Goal: Book appointment/travel/reservation

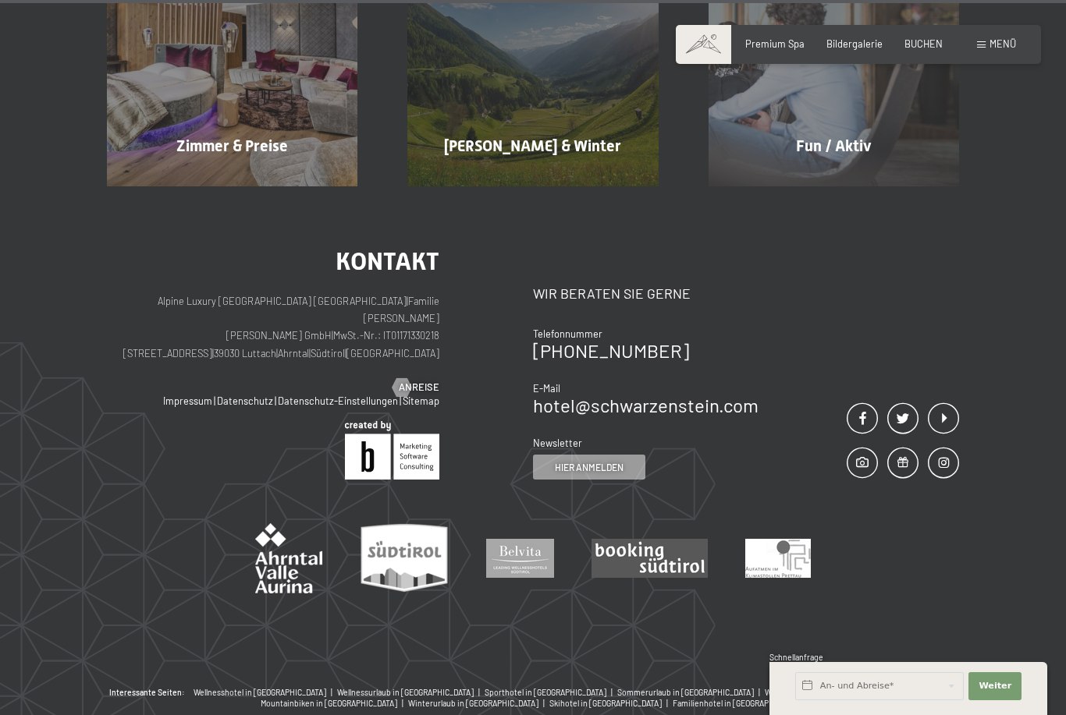
click at [1001, 49] on span "Menü" at bounding box center [1002, 43] width 27 height 12
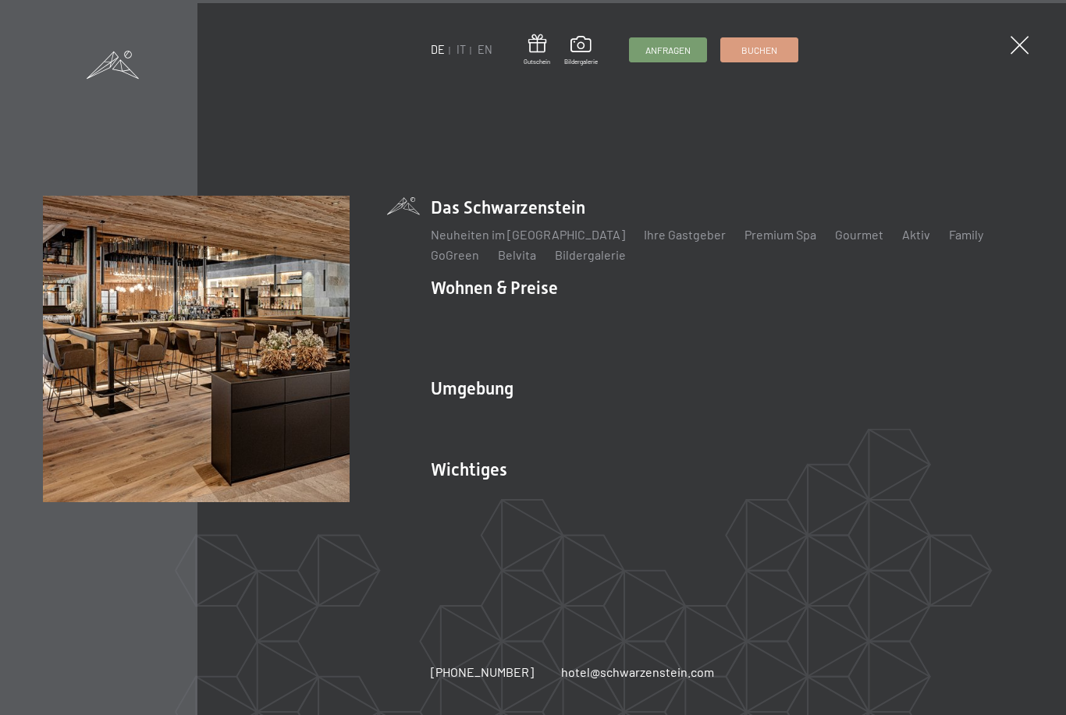
click at [462, 48] on link "IT" at bounding box center [460, 49] width 9 height 13
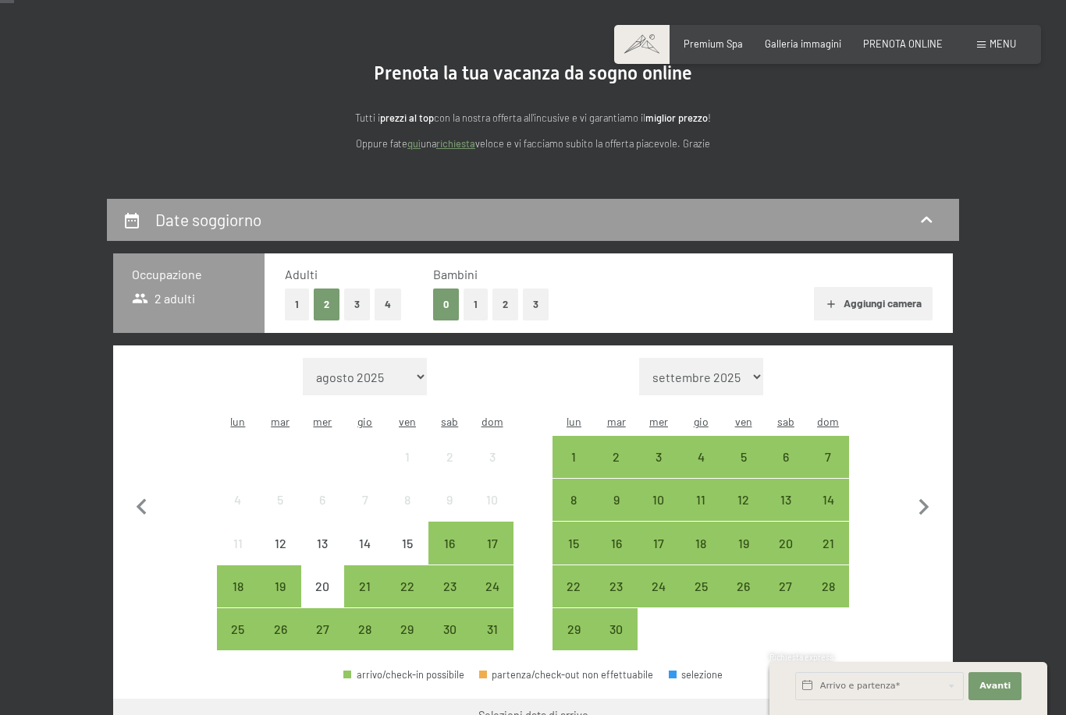
scroll to position [111, 0]
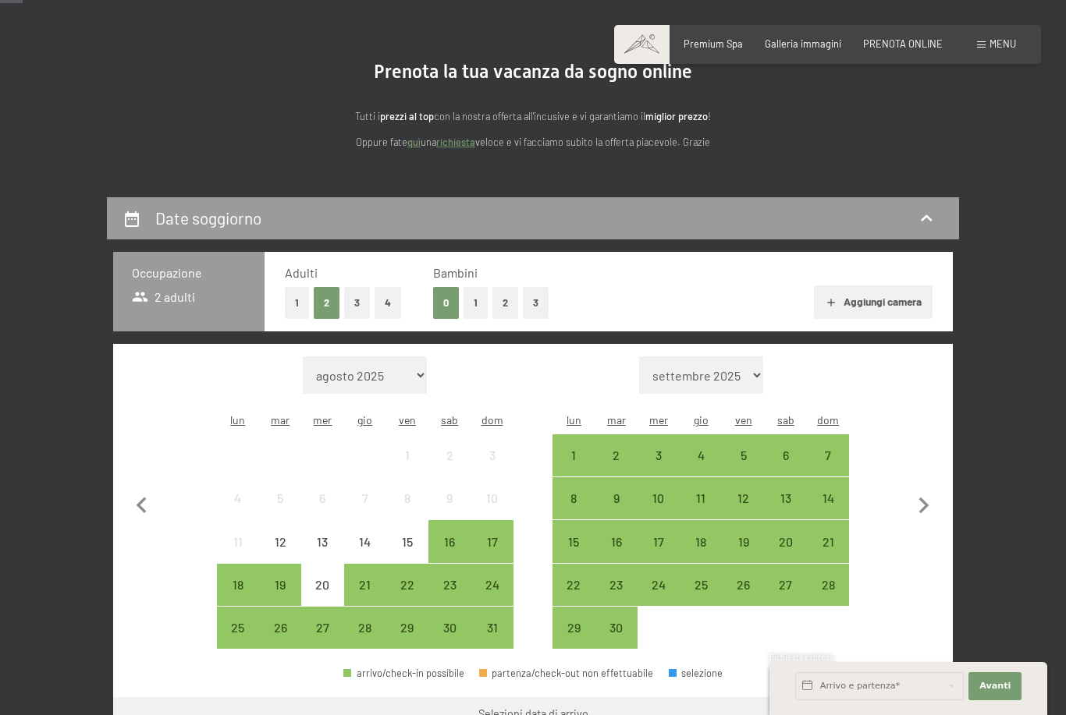
click at [505, 306] on button "2" at bounding box center [505, 303] width 26 height 32
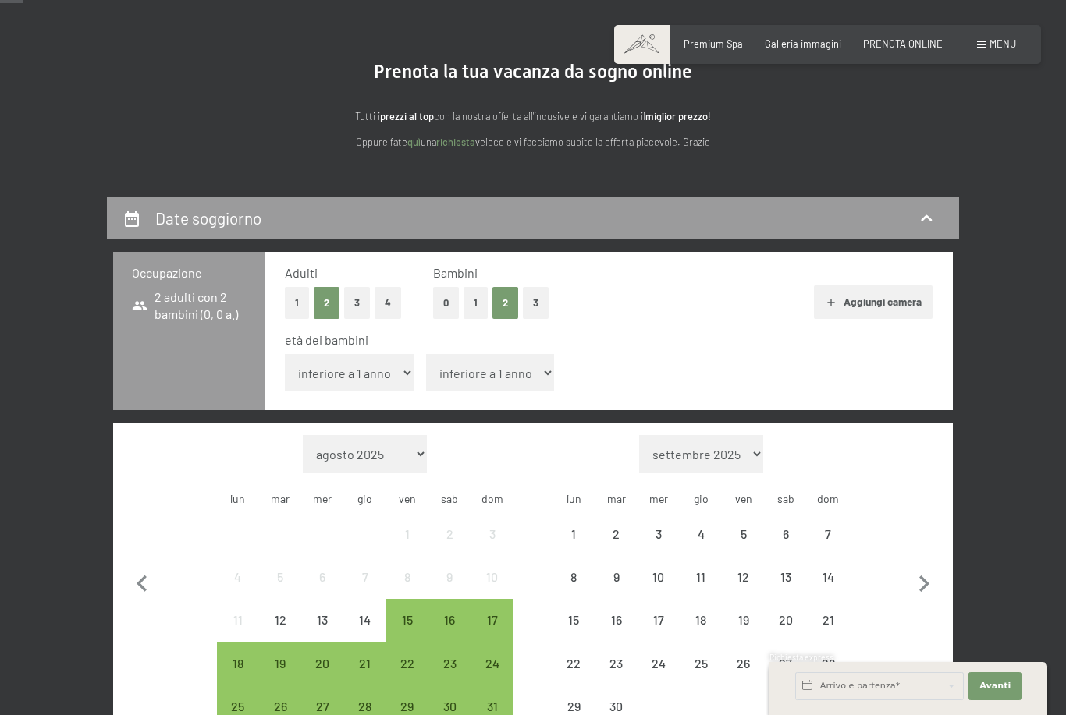
click at [385, 374] on select "inferiore a 1 anno 1 anno 2 anni 3 anni 4 anni 5 anni 6 anni 7 anni 8 anni 9 an…" at bounding box center [349, 372] width 129 height 37
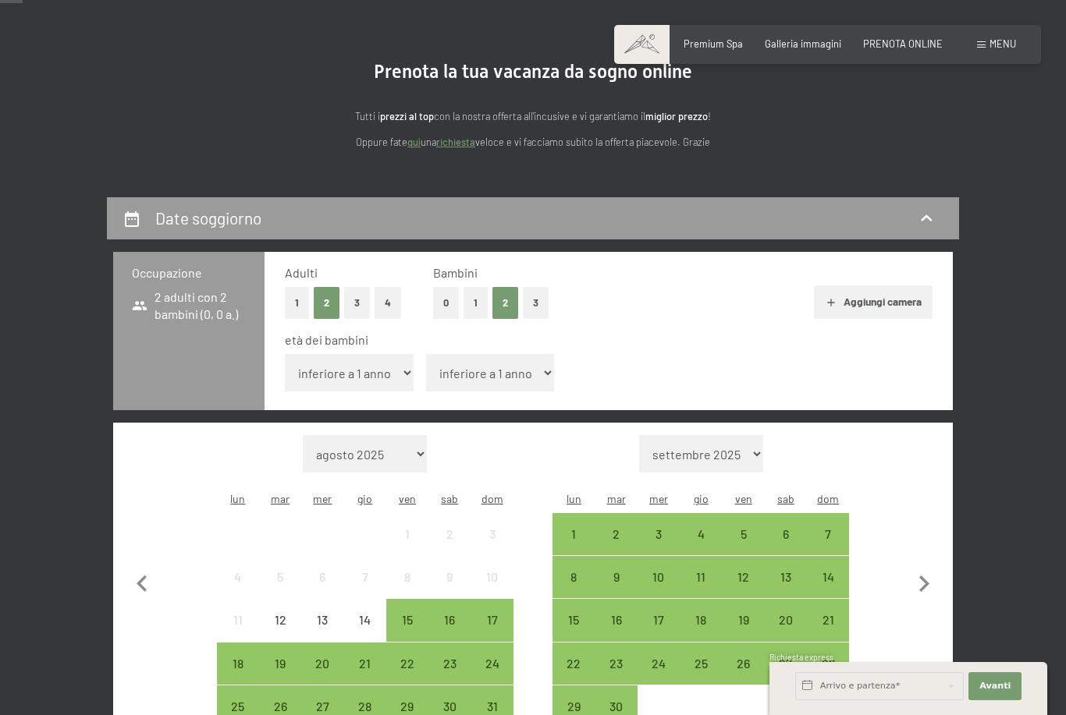
select select "4"
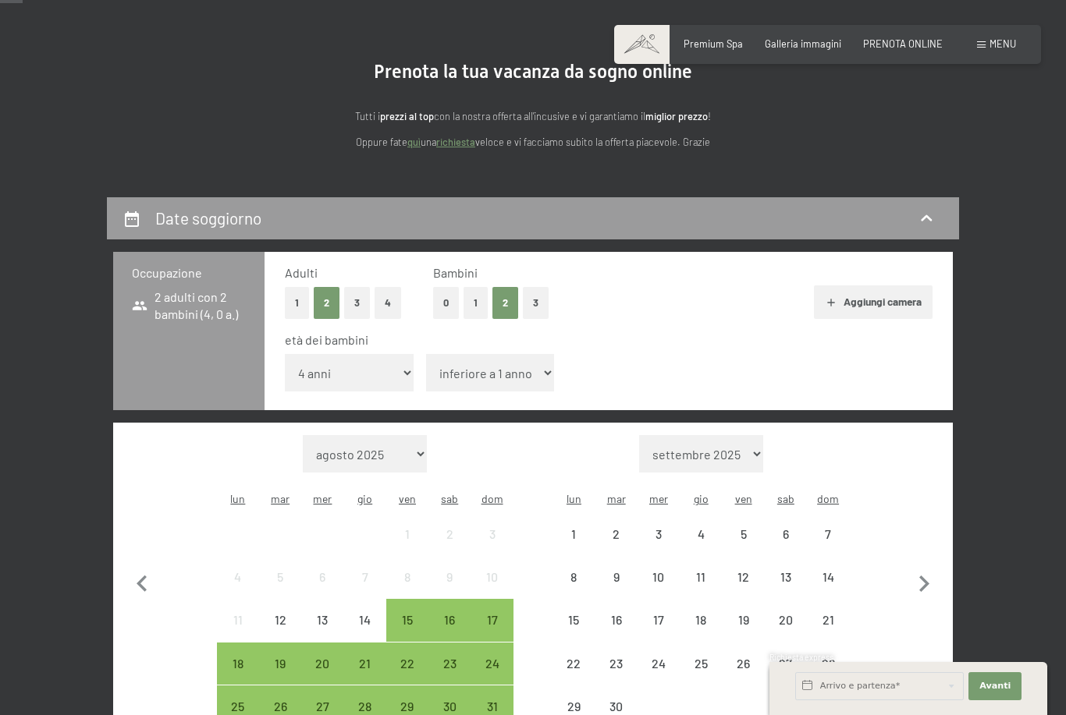
click at [523, 359] on select "inferiore a 1 anno 1 anno 2 anni 3 anni 4 anni 5 anni 6 anni 7 anni 8 anni 9 an…" at bounding box center [490, 372] width 129 height 37
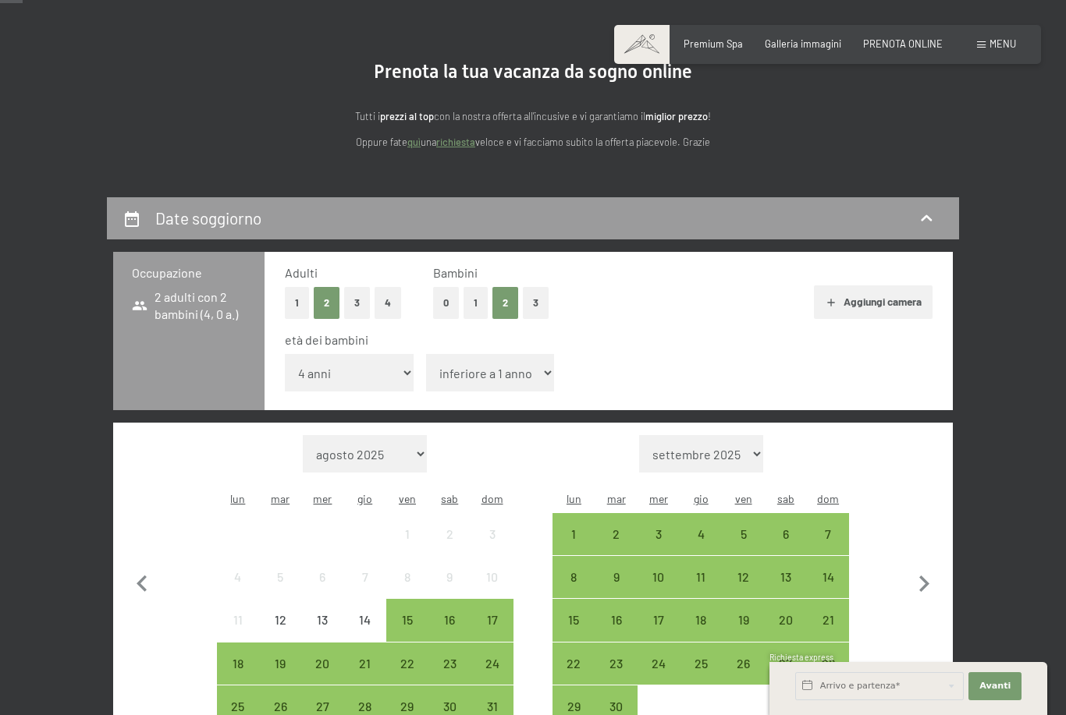
select select "8"
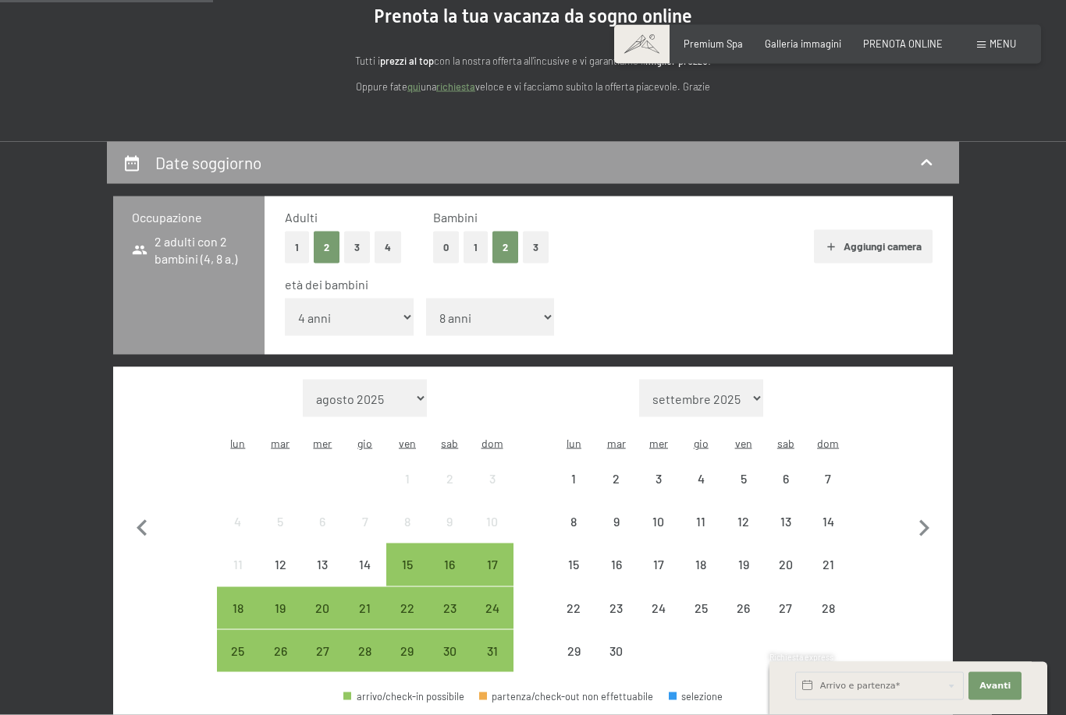
scroll to position [306, 0]
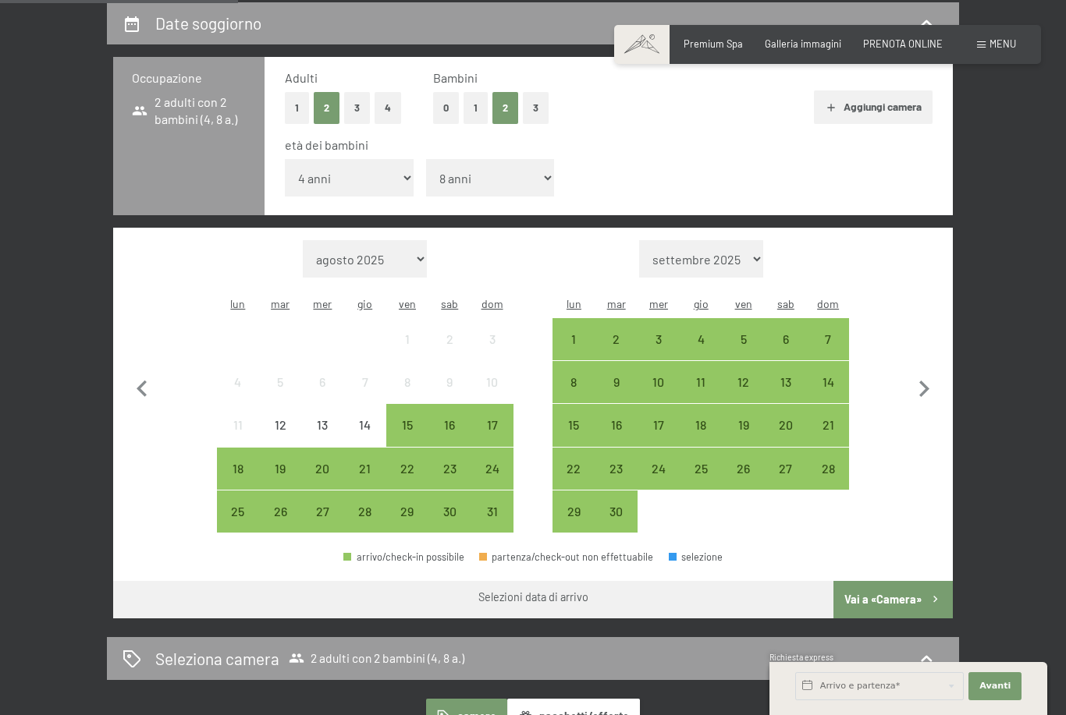
click at [288, 506] on div "26" at bounding box center [280, 525] width 39 height 39
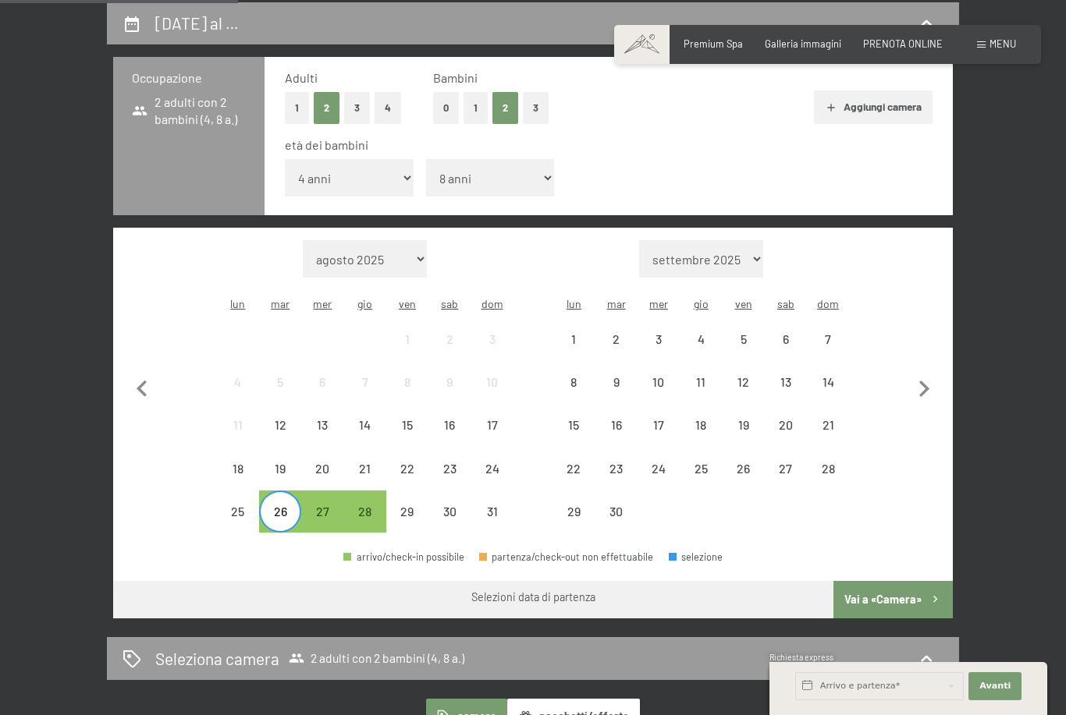
click at [255, 512] on div "25" at bounding box center [237, 525] width 39 height 39
click at [372, 506] on div "28" at bounding box center [365, 525] width 39 height 39
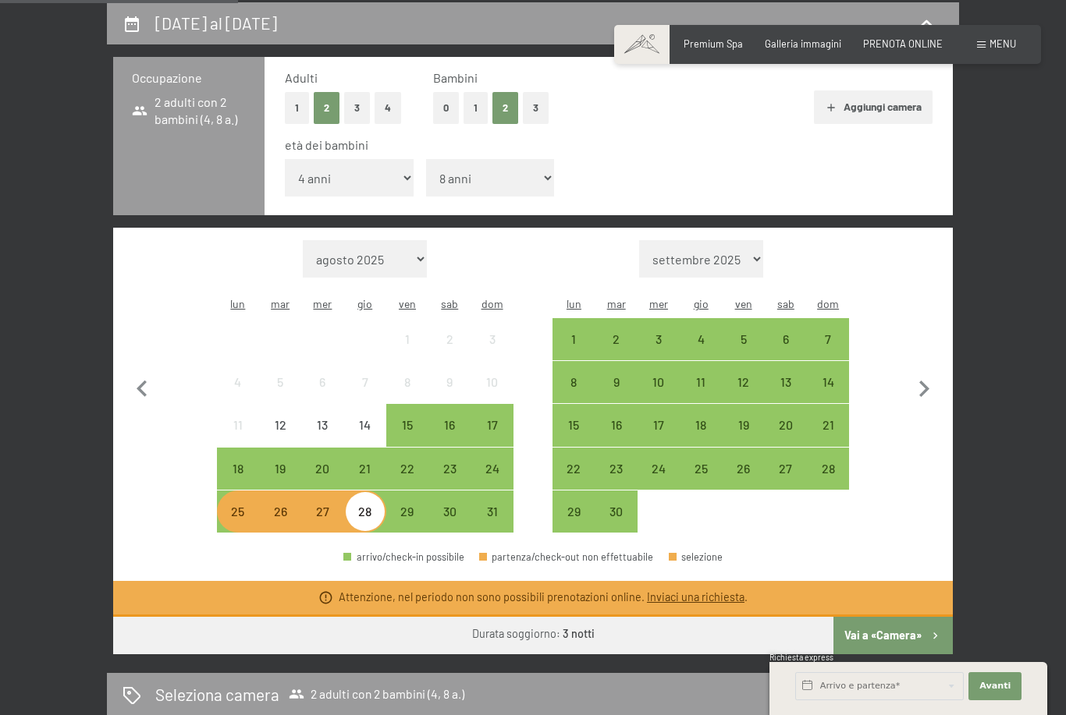
click at [366, 506] on div "28" at bounding box center [365, 525] width 39 height 39
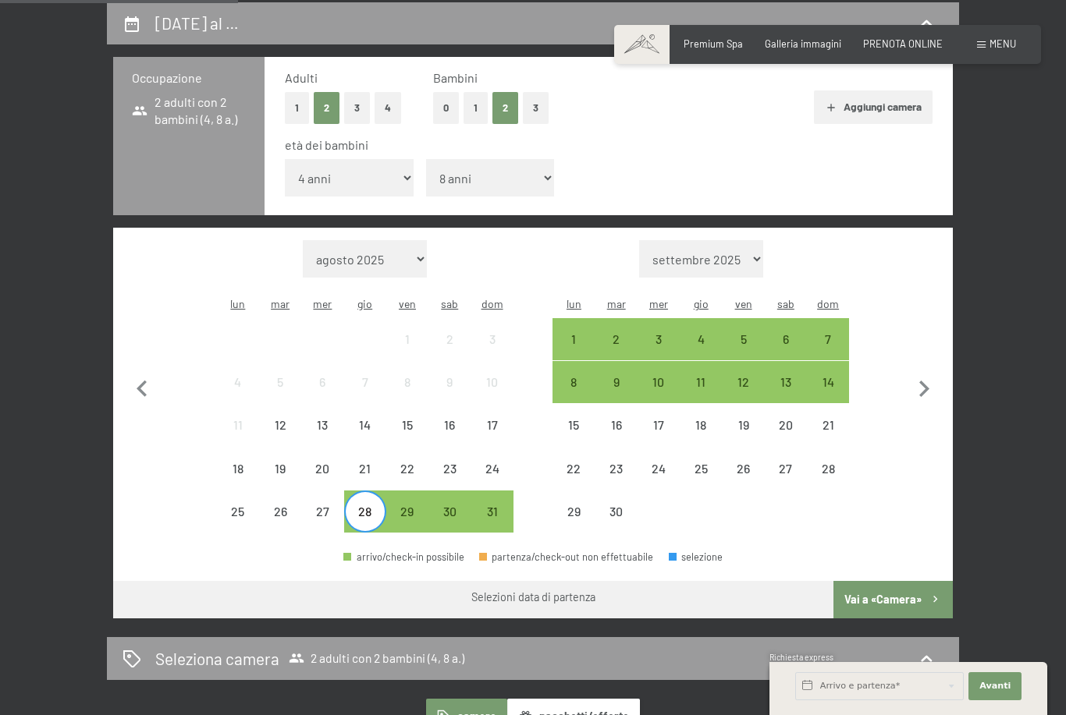
click at [411, 506] on div "29" at bounding box center [407, 525] width 39 height 39
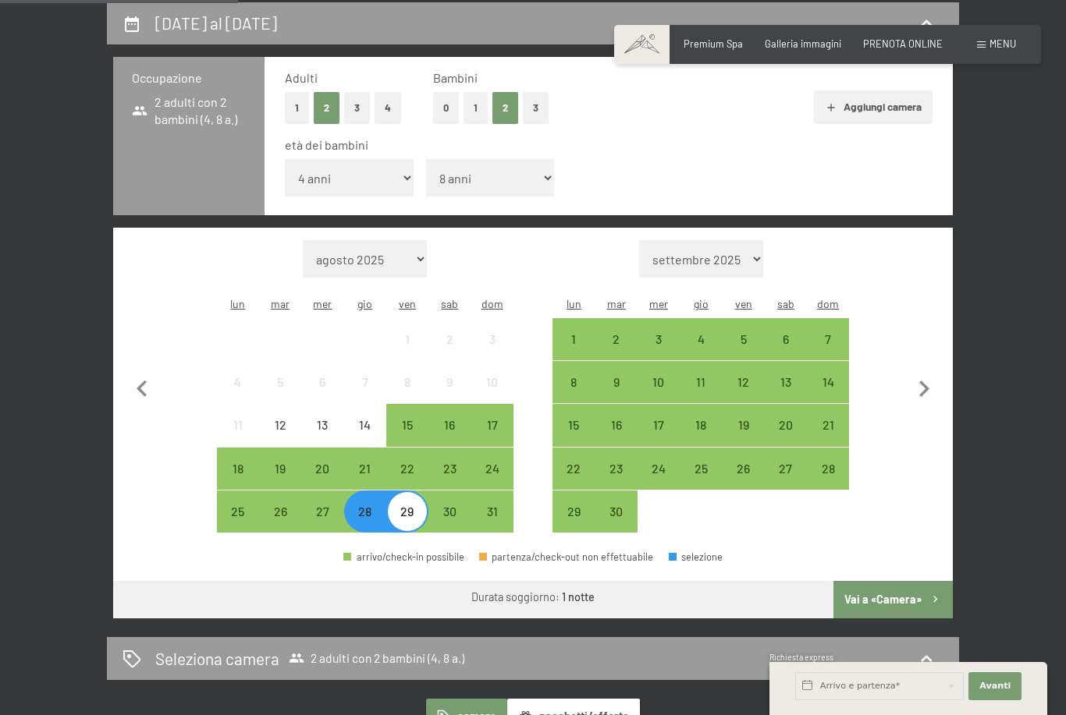
click at [371, 506] on div "28" at bounding box center [365, 525] width 39 height 39
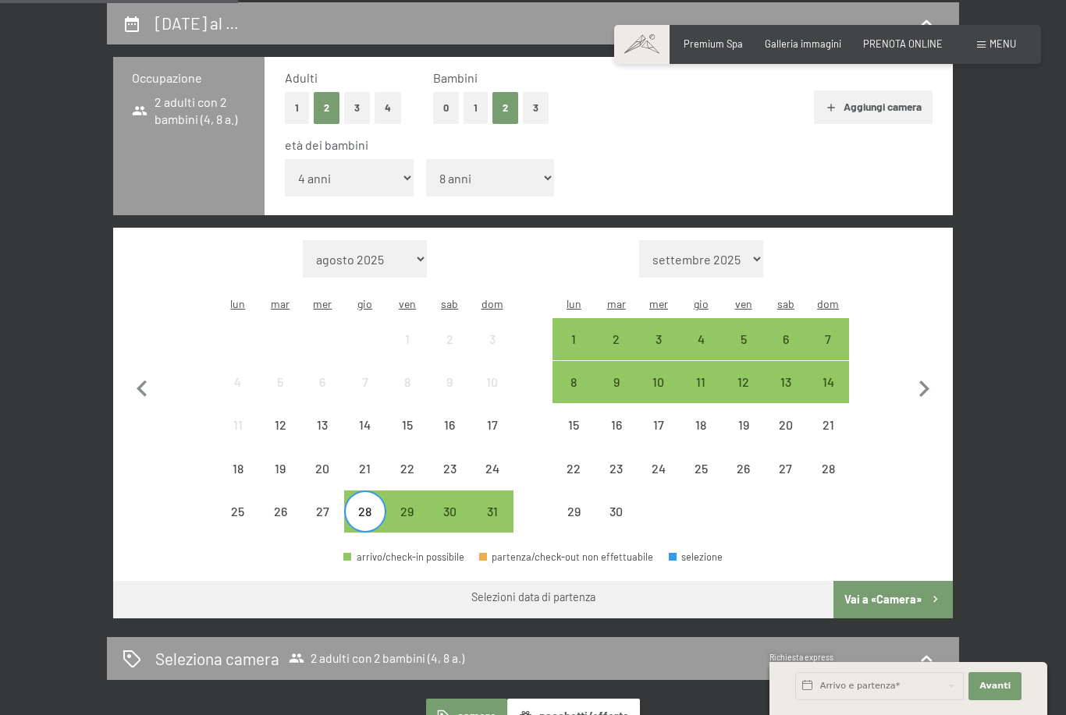
click at [446, 506] on div "30" at bounding box center [449, 525] width 39 height 39
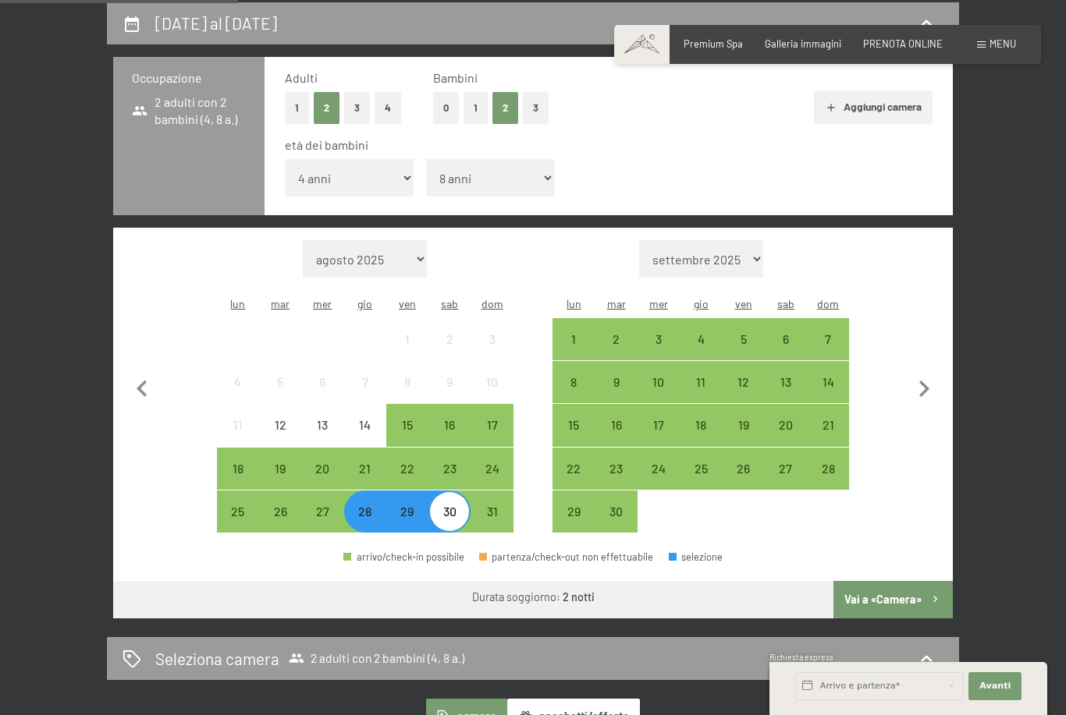
click at [368, 506] on div "28" at bounding box center [365, 525] width 39 height 39
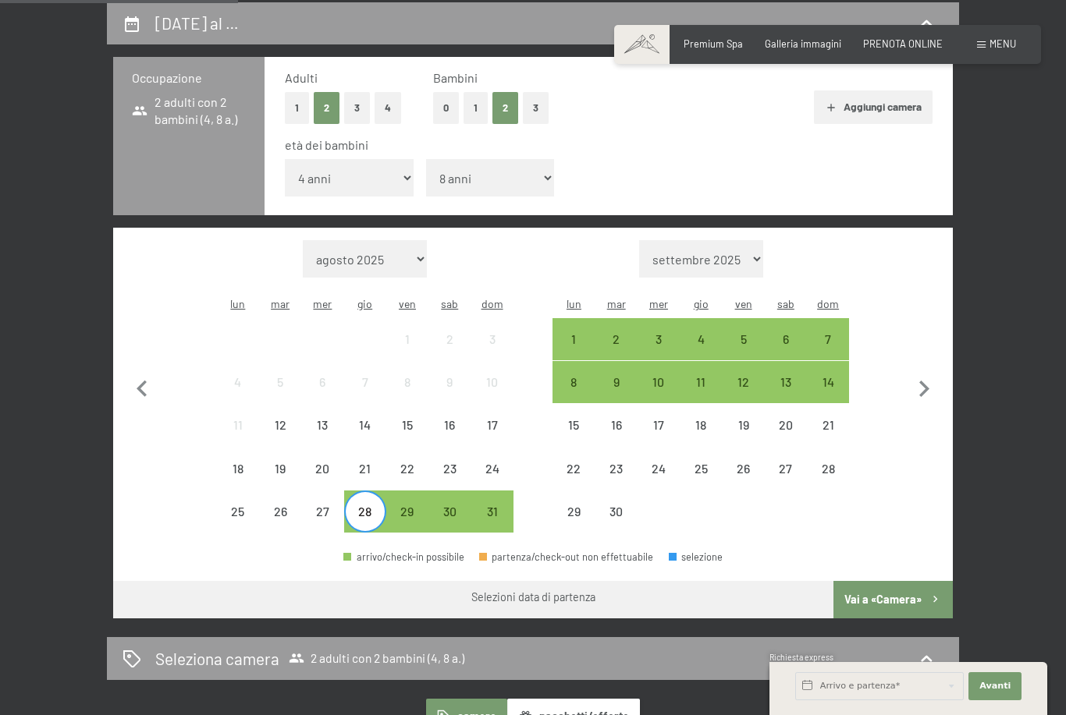
click at [461, 492] on div "30" at bounding box center [449, 511] width 39 height 39
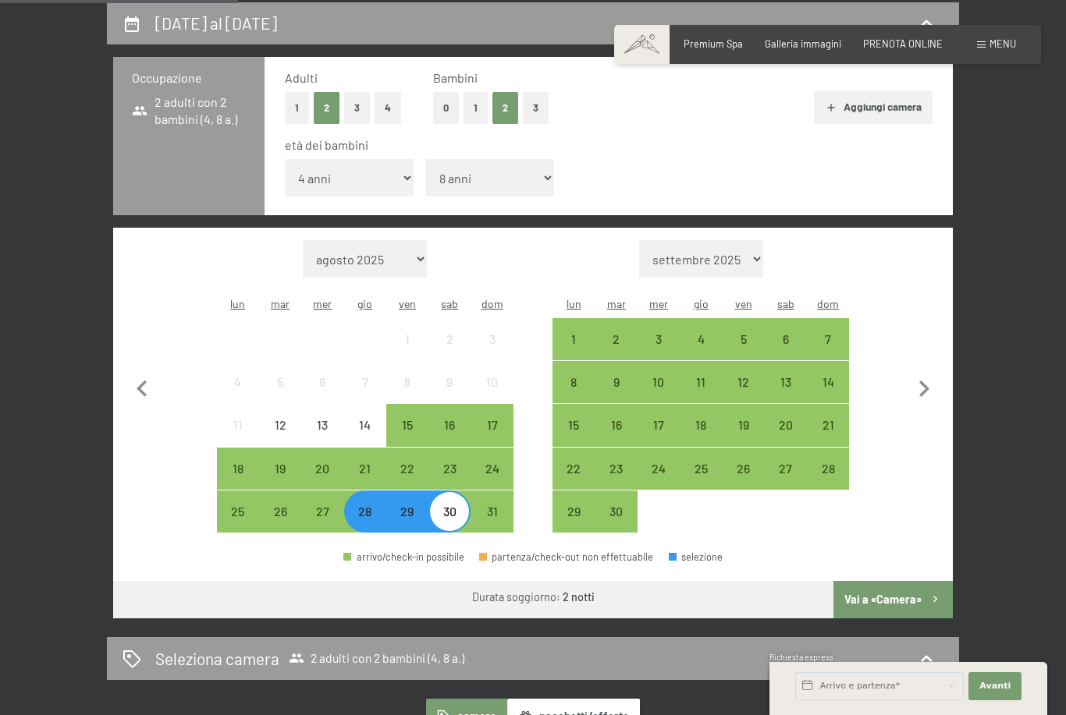
click at [367, 506] on div "28" at bounding box center [365, 525] width 39 height 39
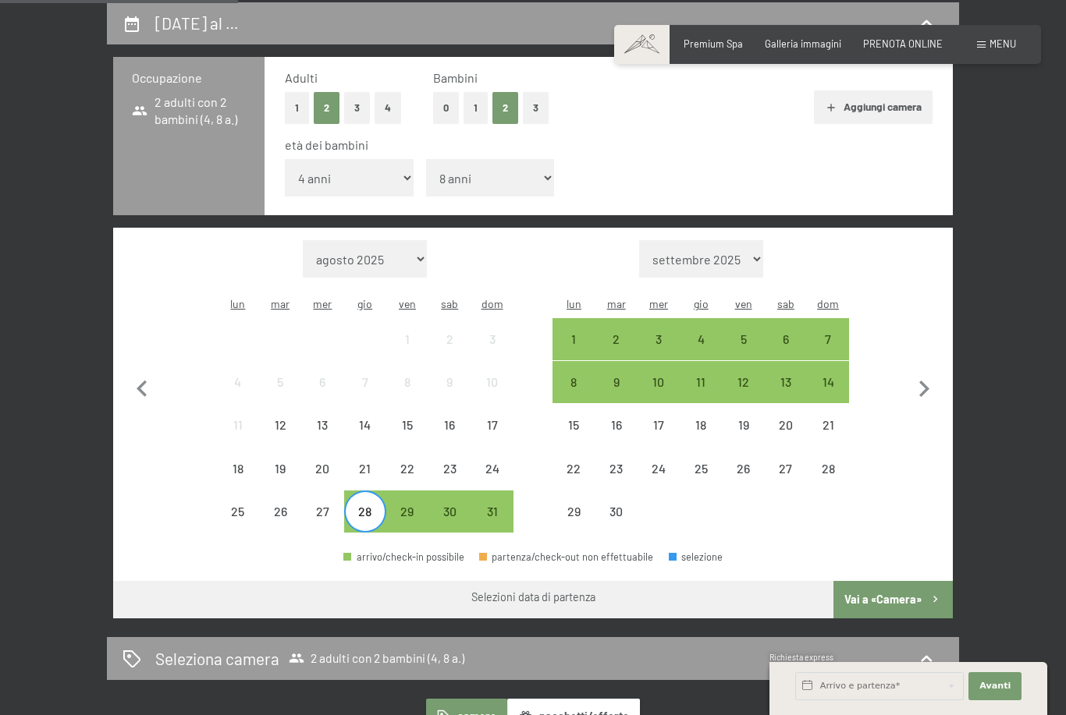
click at [445, 506] on div "30" at bounding box center [449, 525] width 39 height 39
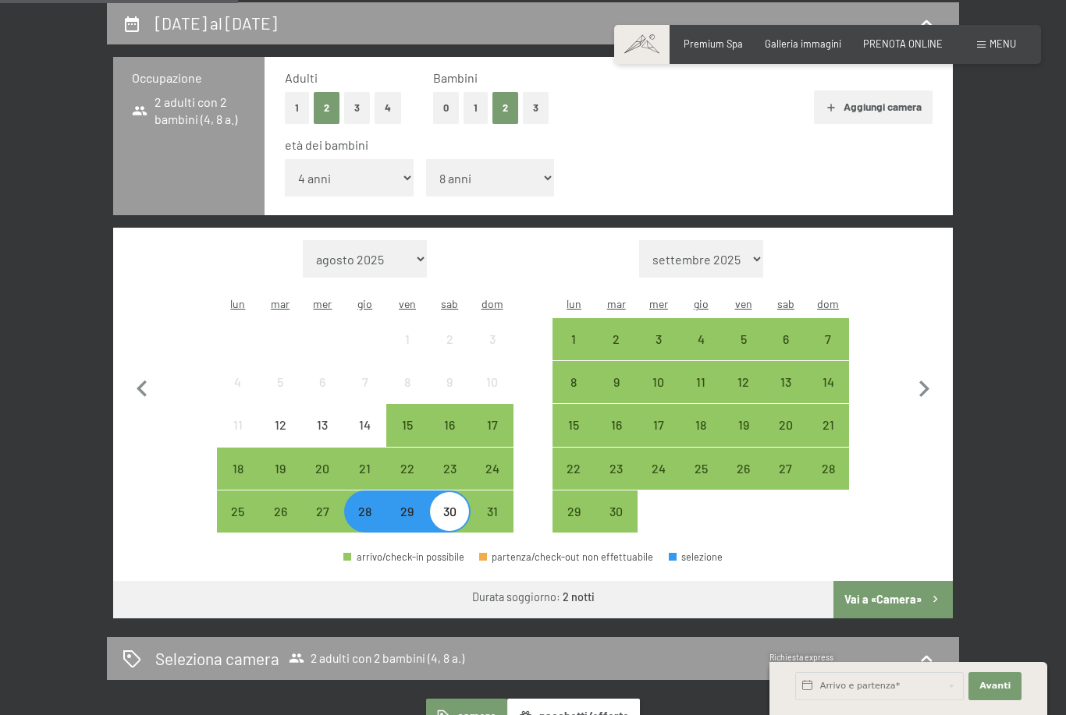
click at [364, 506] on div "28" at bounding box center [365, 525] width 39 height 39
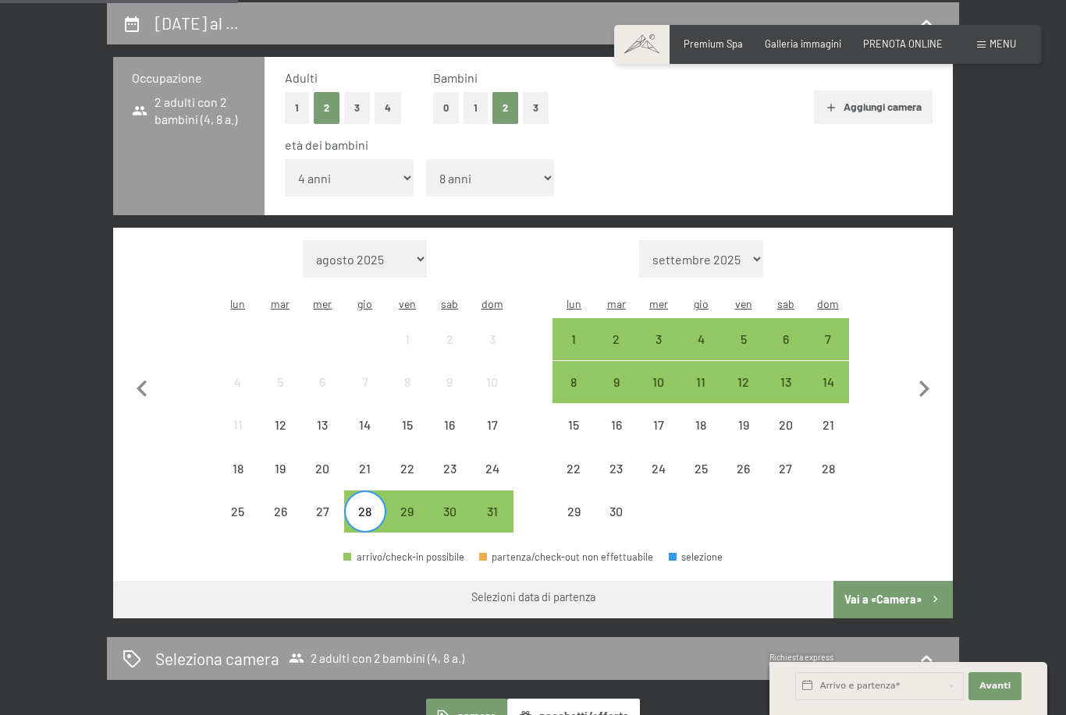
click at [495, 506] on div "31" at bounding box center [491, 525] width 39 height 39
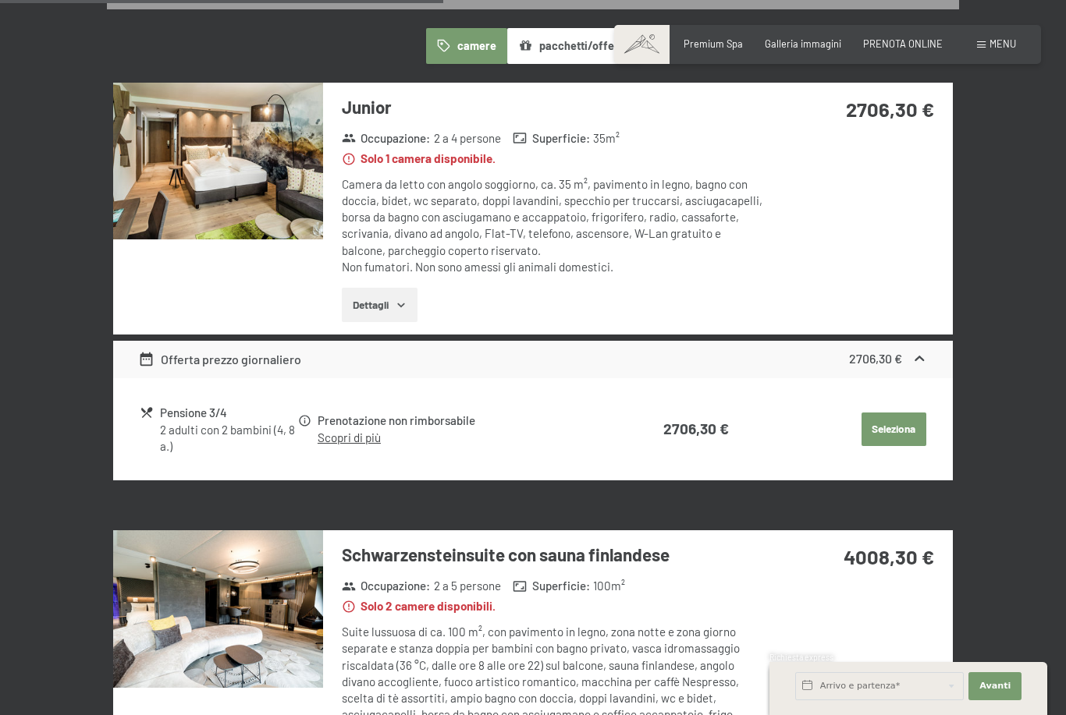
scroll to position [964, 0]
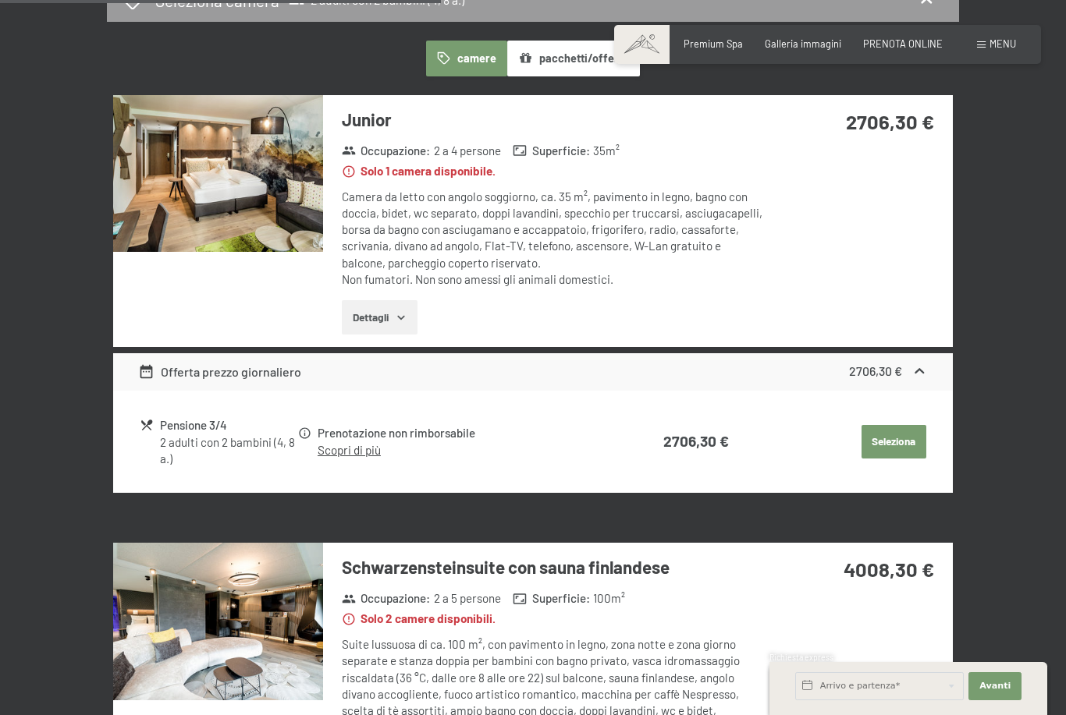
click at [402, 311] on icon "button" at bounding box center [401, 317] width 12 height 12
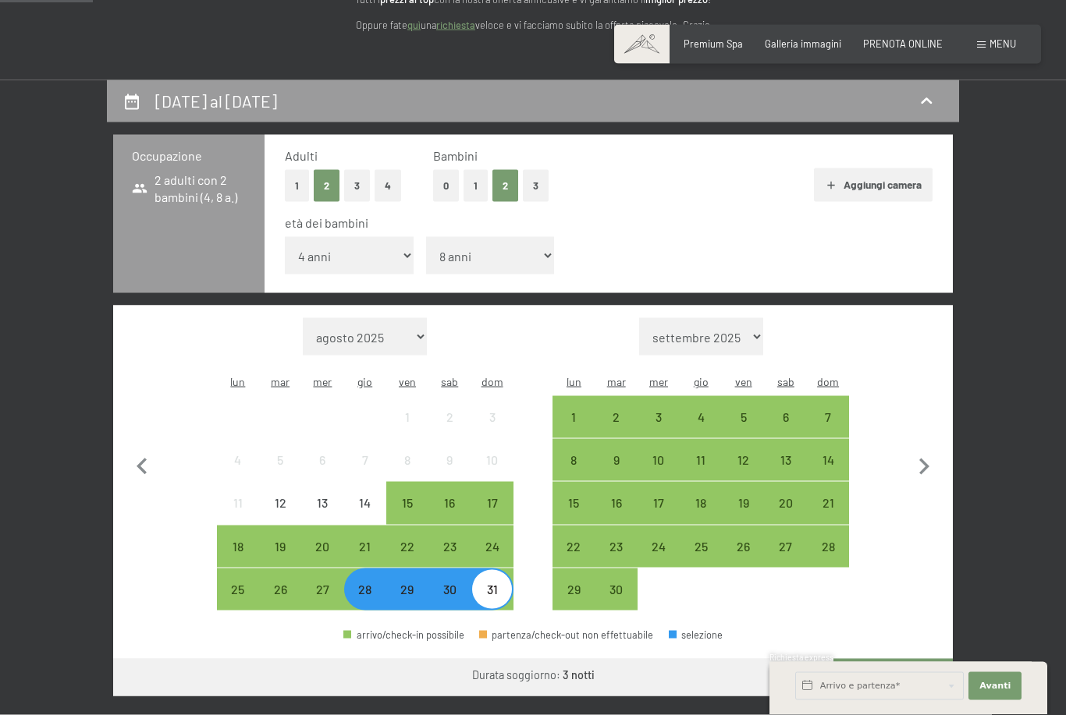
scroll to position [225, 0]
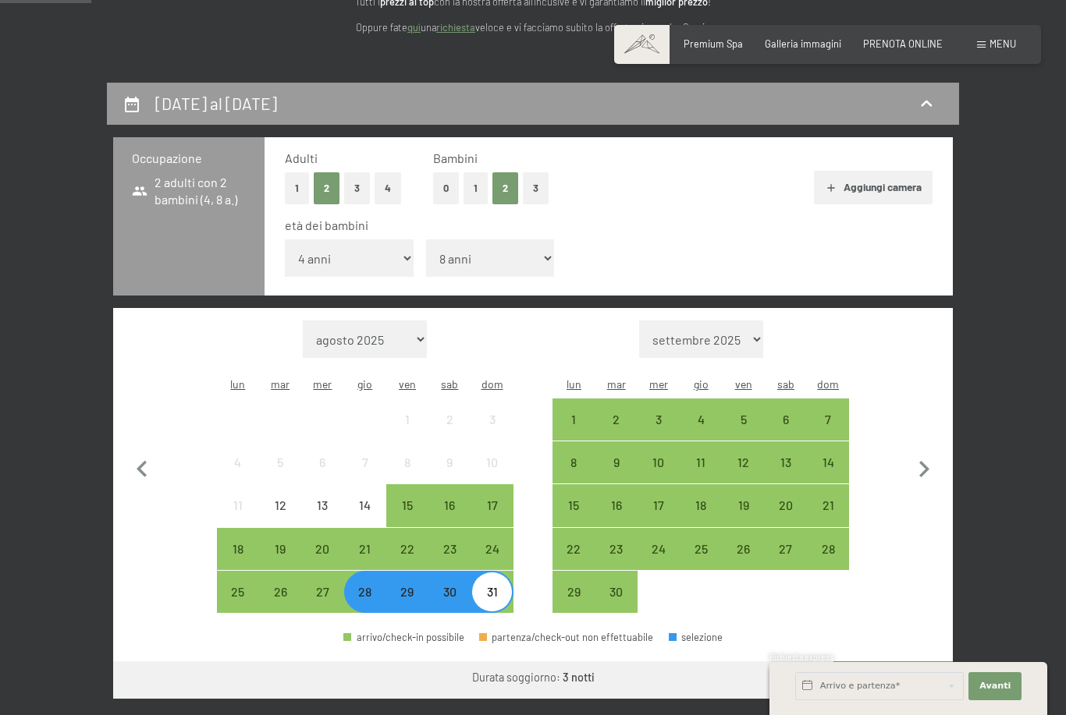
click at [915, 453] on icon "button" at bounding box center [923, 469] width 33 height 33
select select "2025-09-01"
select select "2025-10-01"
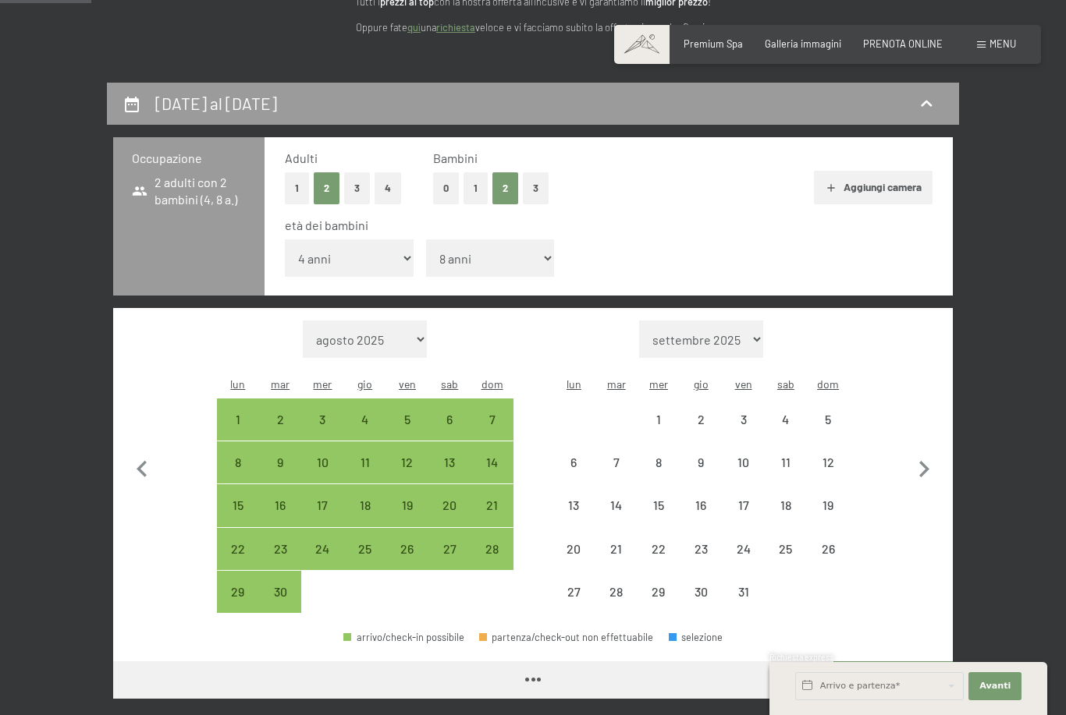
click at [924, 453] on icon "button" at bounding box center [923, 469] width 33 height 33
select select "2025-10-01"
select select "2025-11-01"
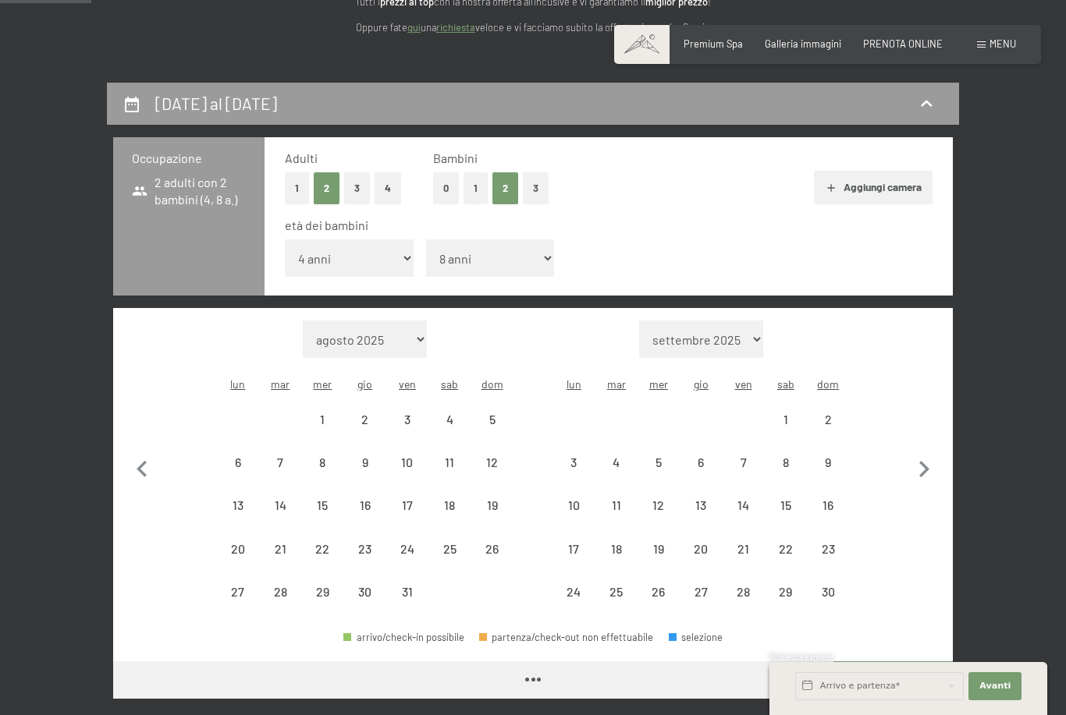
select select "2025-10-01"
select select "2025-11-01"
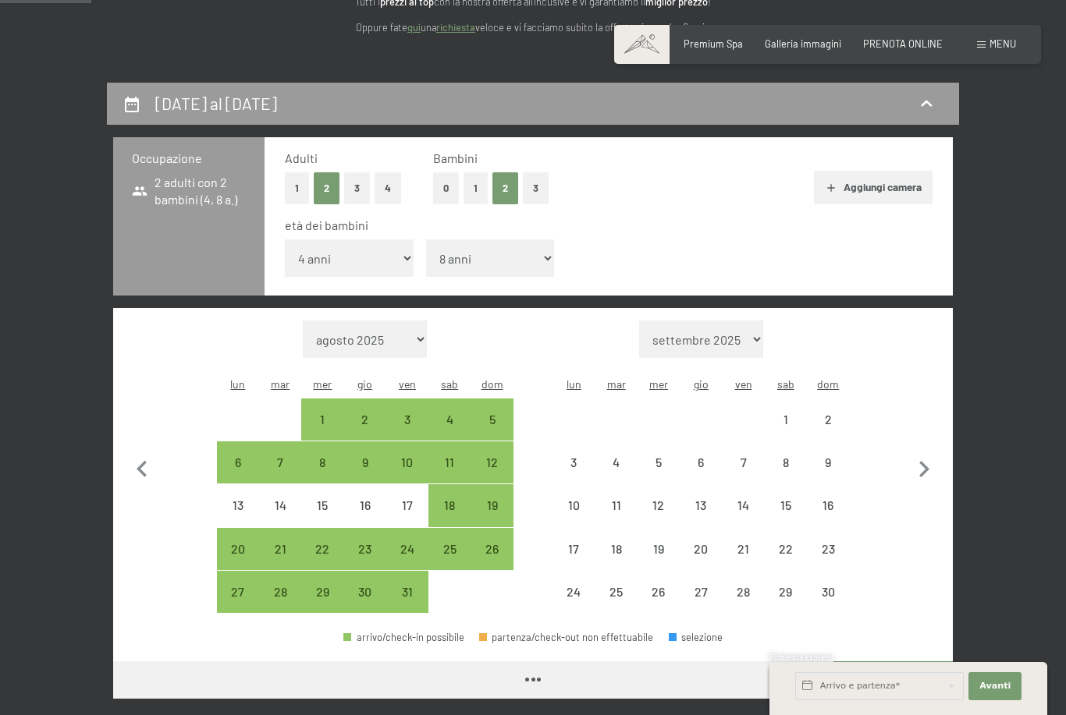
click at [926, 461] on icon "button" at bounding box center [924, 469] width 10 height 16
select select "2025-11-01"
select select "2025-12-01"
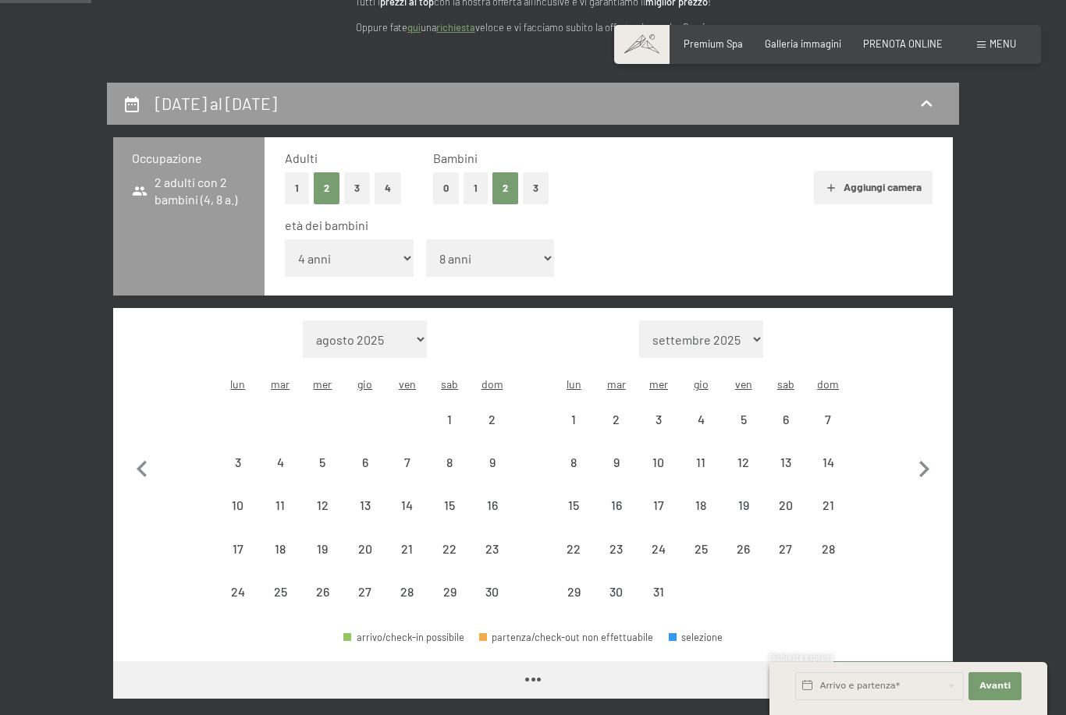
select select "2025-11-01"
select select "2025-12-01"
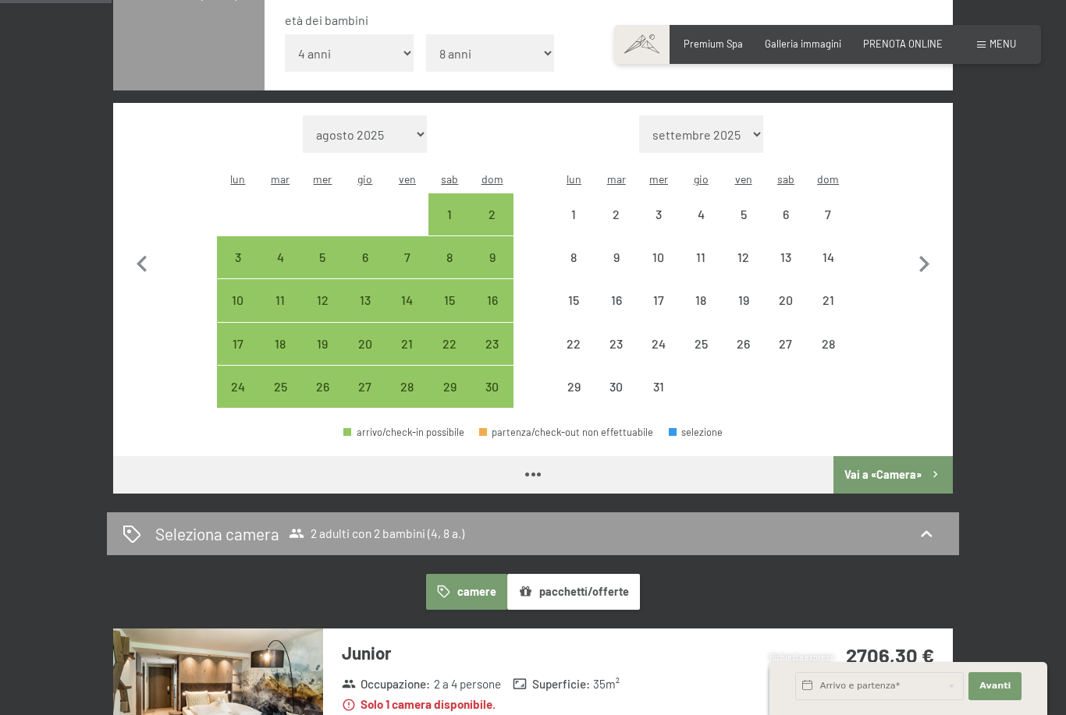
scroll to position [442, 0]
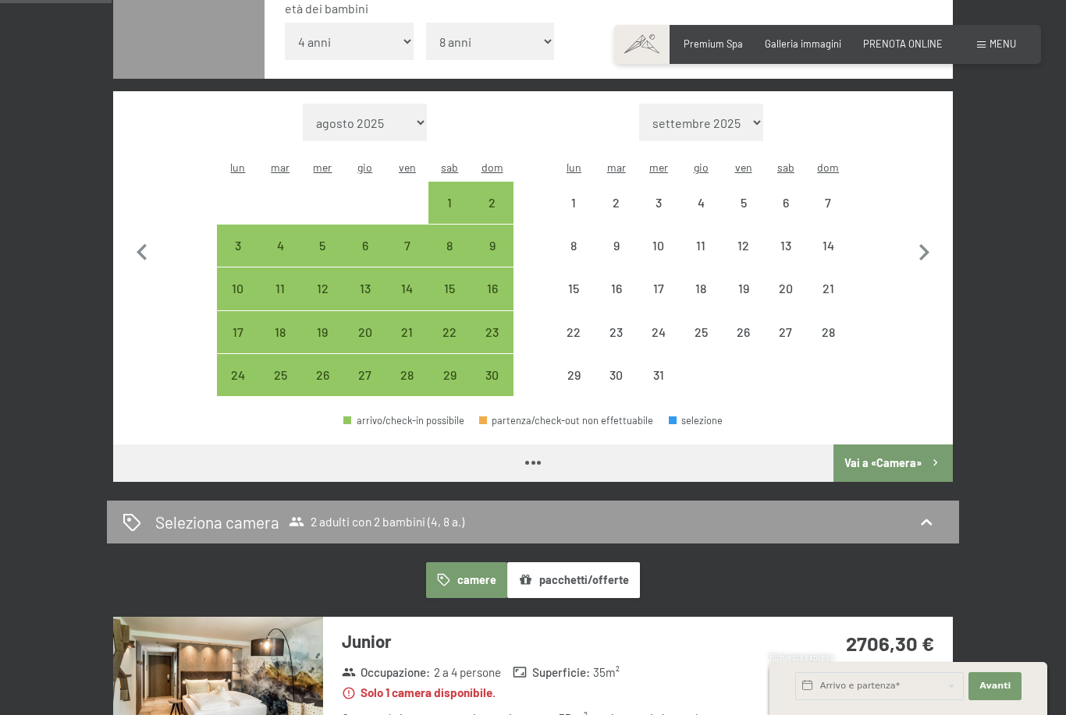
select select "2025-11-01"
select select "2025-12-01"
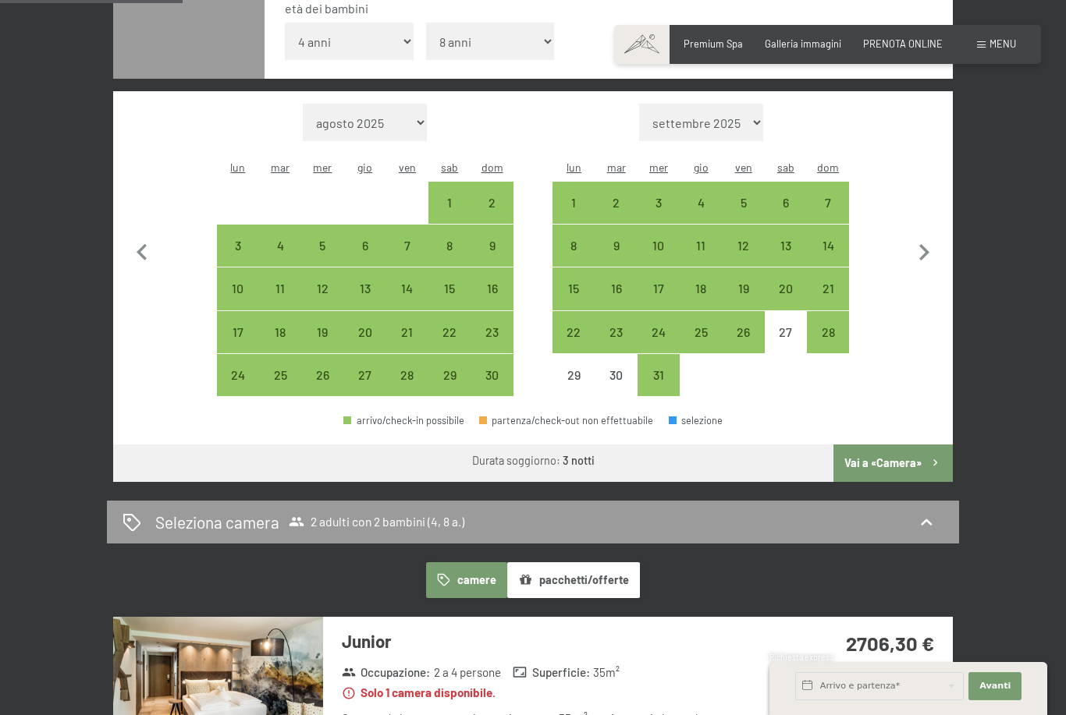
click at [833, 282] on div "21" at bounding box center [827, 301] width 39 height 39
select select "2025-11-01"
select select "2025-12-01"
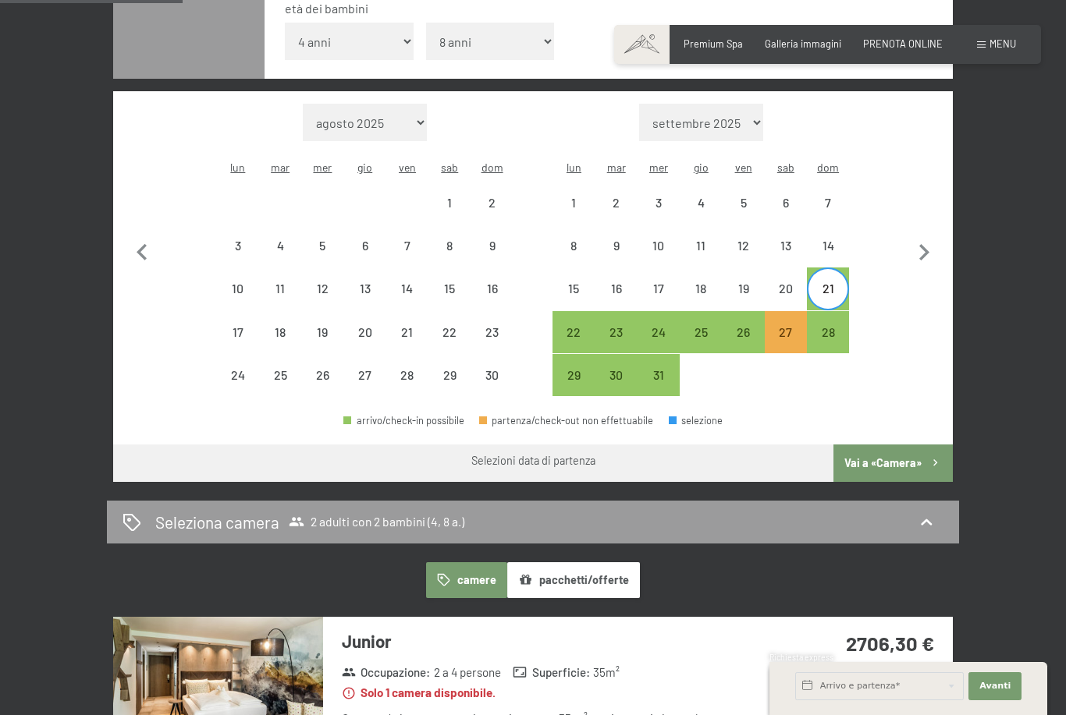
click at [707, 326] on div "25" at bounding box center [700, 345] width 39 height 39
select select "2025-11-01"
select select "2025-12-01"
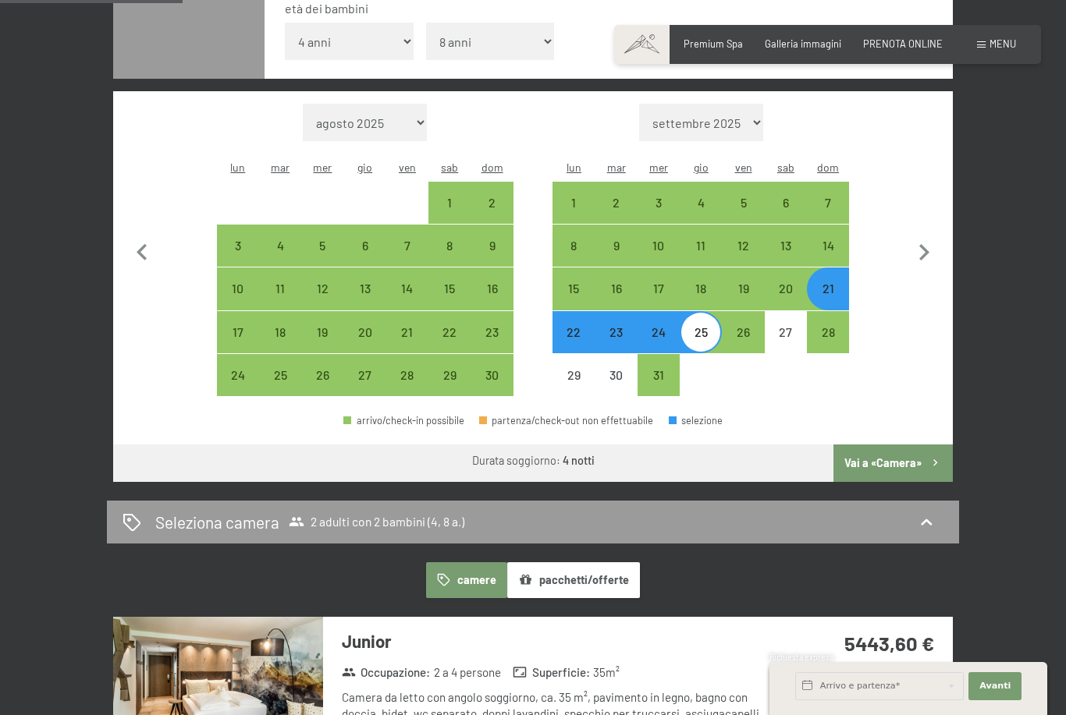
click at [831, 282] on div "21" at bounding box center [827, 301] width 39 height 39
select select "2025-11-01"
select select "2025-12-01"
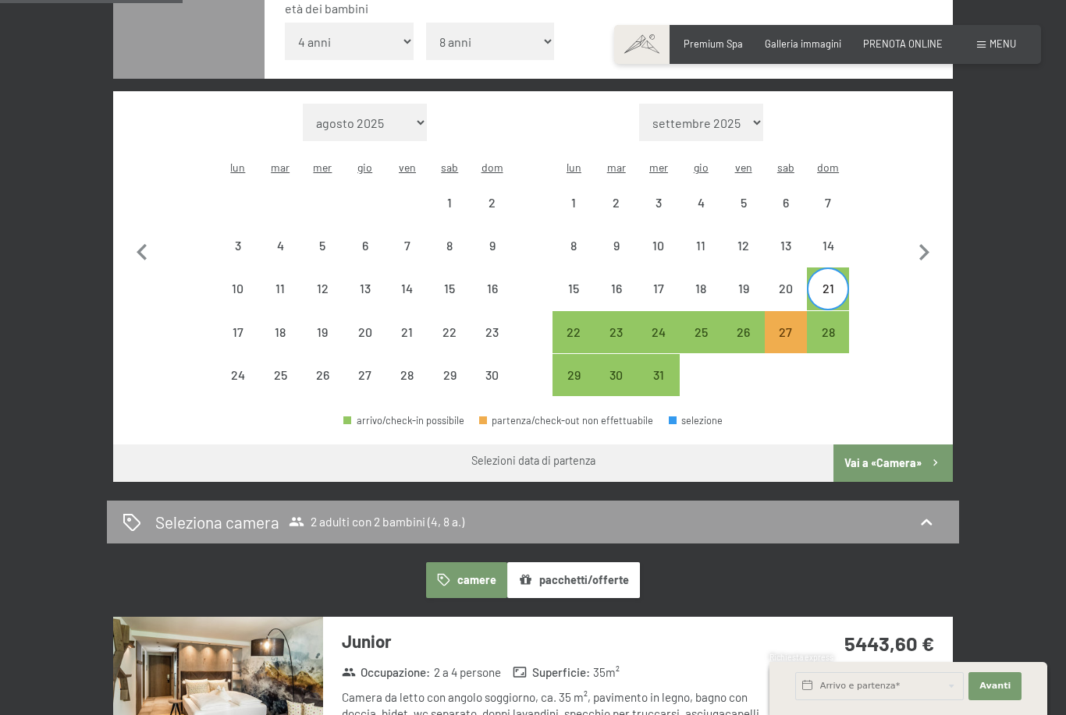
click at [748, 326] on div "26" at bounding box center [742, 345] width 39 height 39
select select "2025-11-01"
select select "2025-12-01"
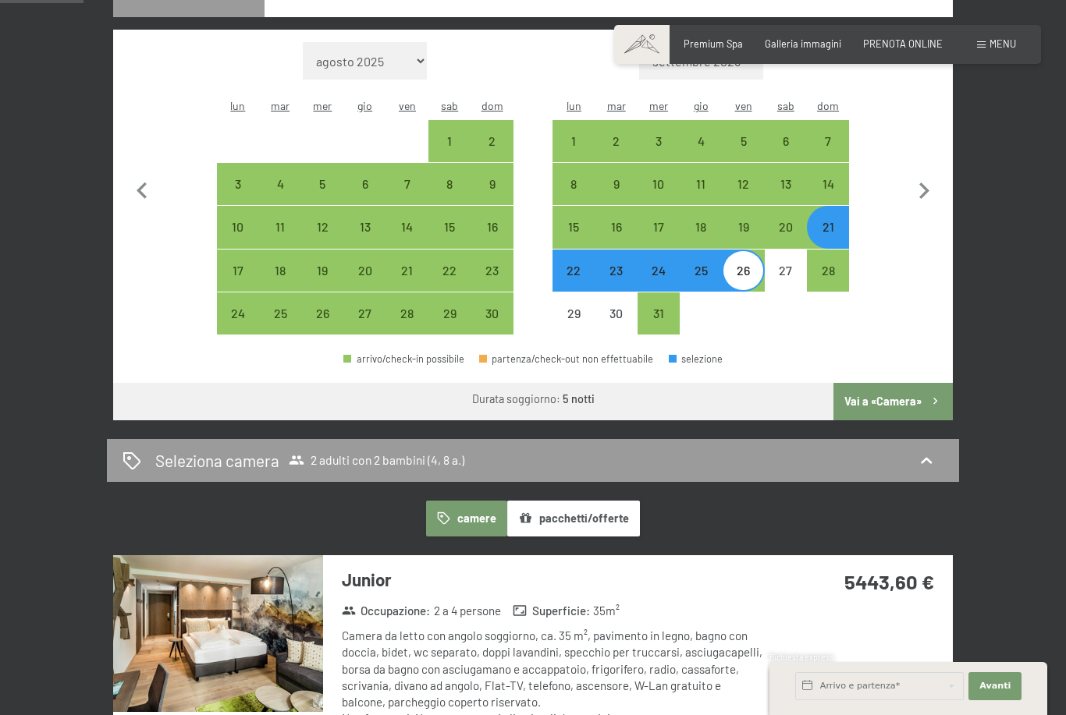
scroll to position [498, 0]
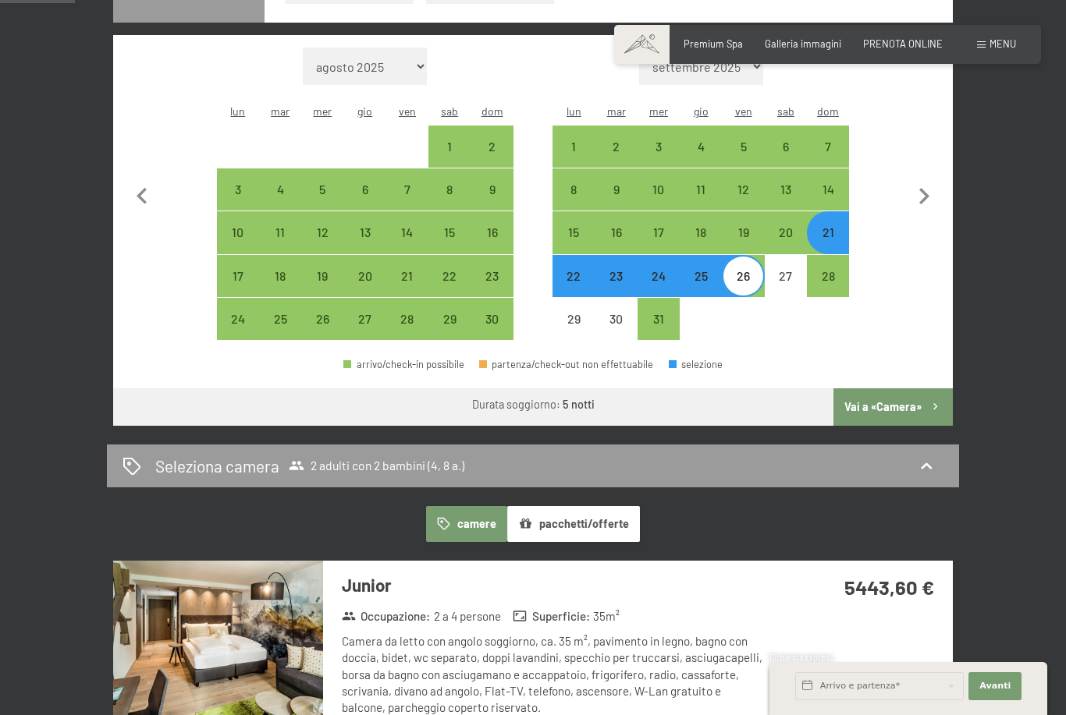
click at [828, 226] on div "21" at bounding box center [827, 245] width 39 height 39
select select "2025-11-01"
select select "2025-12-01"
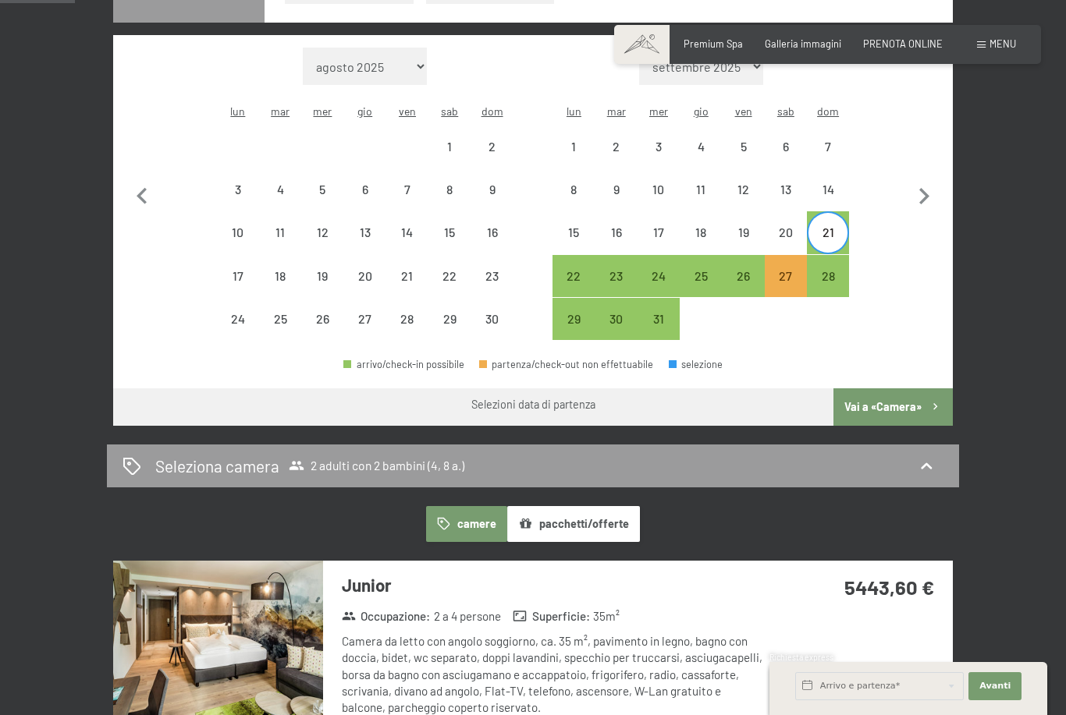
click at [665, 270] on div "24" at bounding box center [658, 289] width 39 height 39
select select "2025-11-01"
select select "2025-12-01"
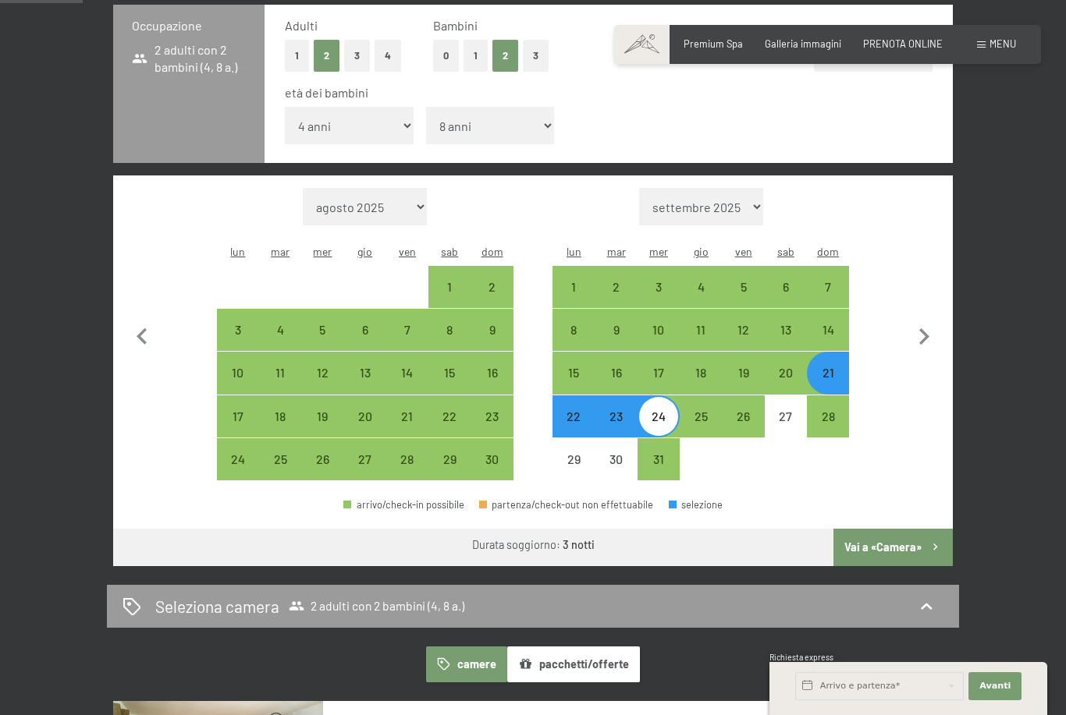
scroll to position [359, 0]
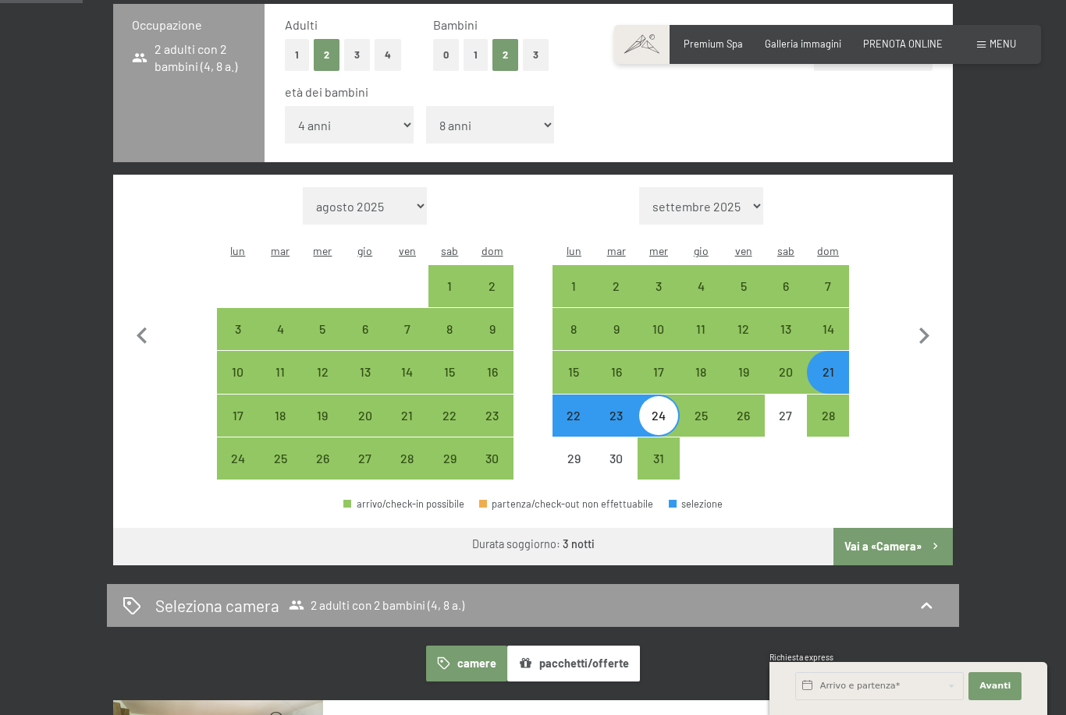
click at [827, 323] on div "14" at bounding box center [827, 342] width 39 height 39
select select "2025-11-01"
select select "2025-12-01"
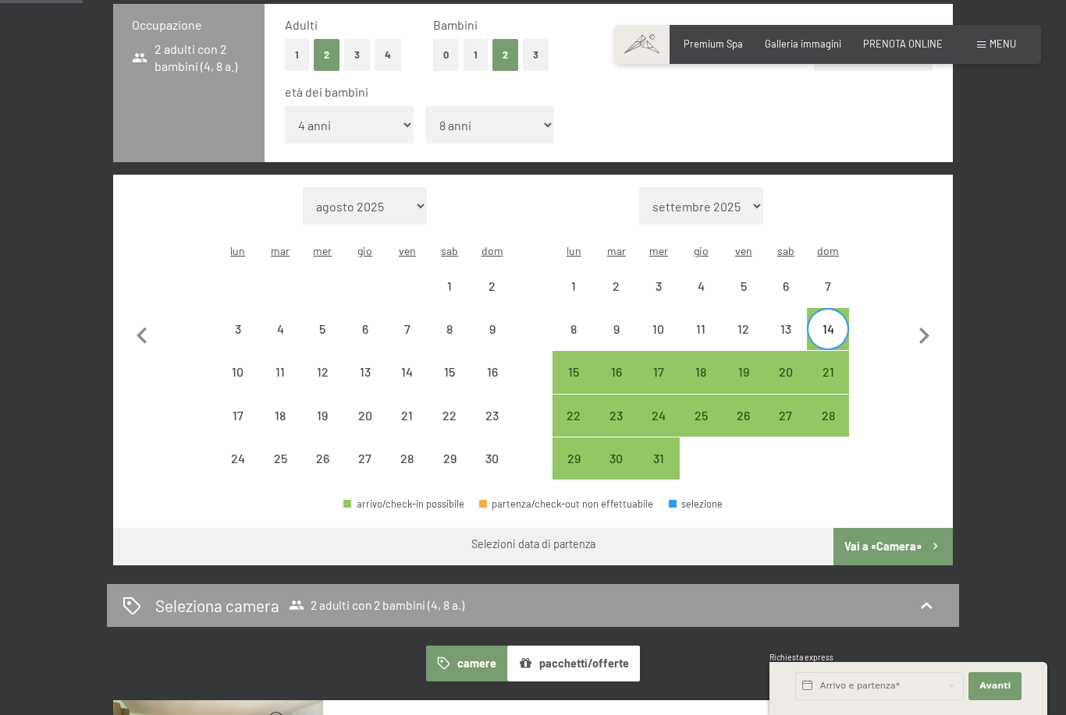
click at [696, 366] on div "18" at bounding box center [700, 385] width 39 height 39
select select "2025-11-01"
select select "2025-12-01"
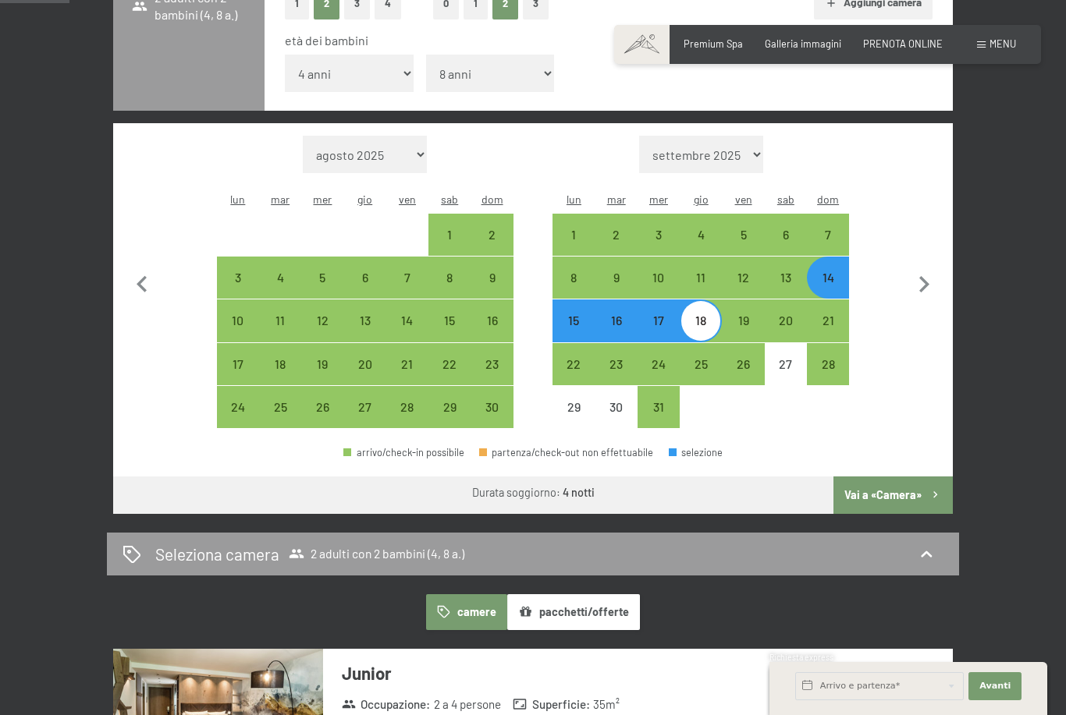
scroll to position [384, 0]
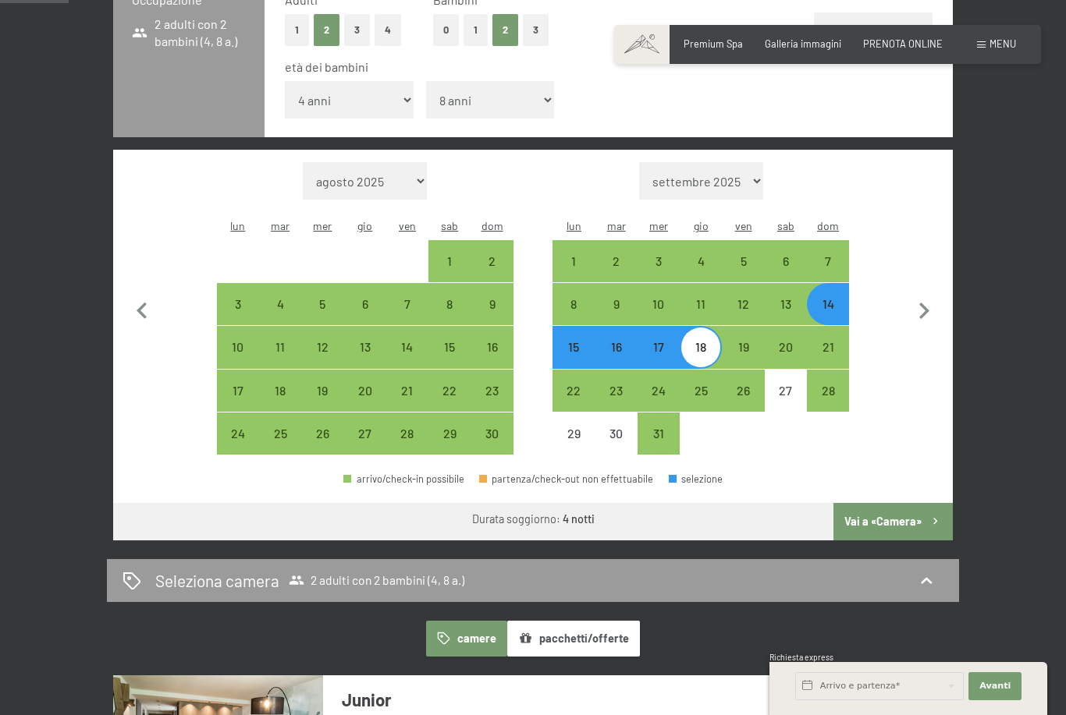
click at [710, 385] on div "25" at bounding box center [700, 404] width 39 height 39
select select "2025-11-01"
select select "2025-12-01"
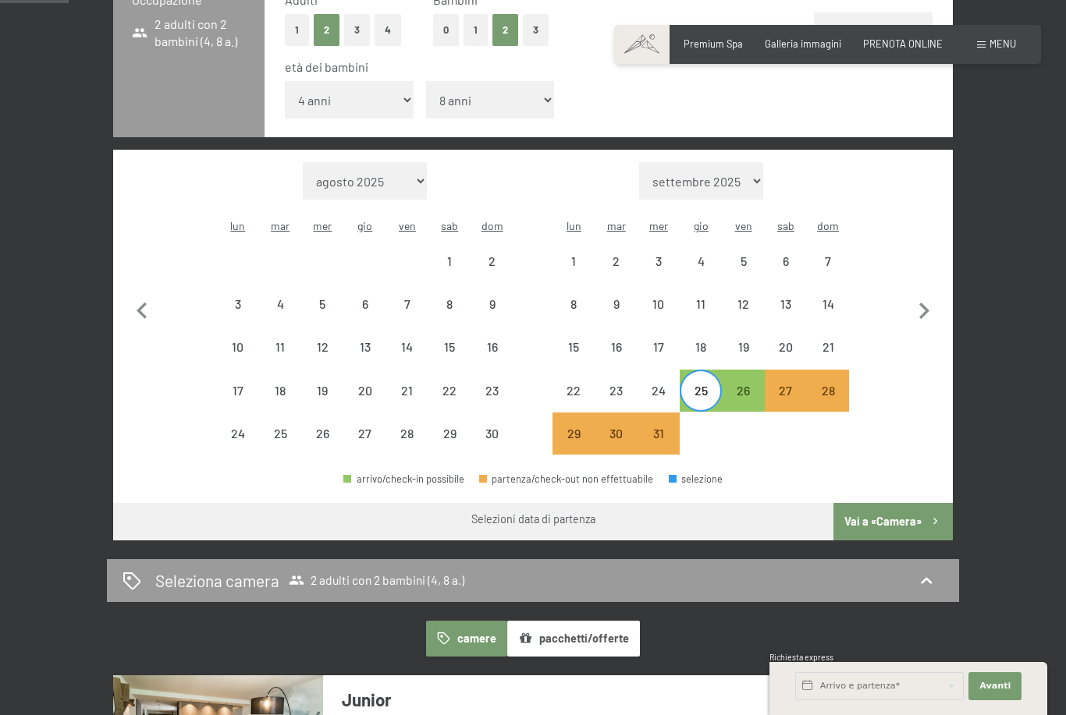
click at [832, 385] on div "28" at bounding box center [827, 404] width 39 height 39
select select "2025-11-01"
select select "2025-12-01"
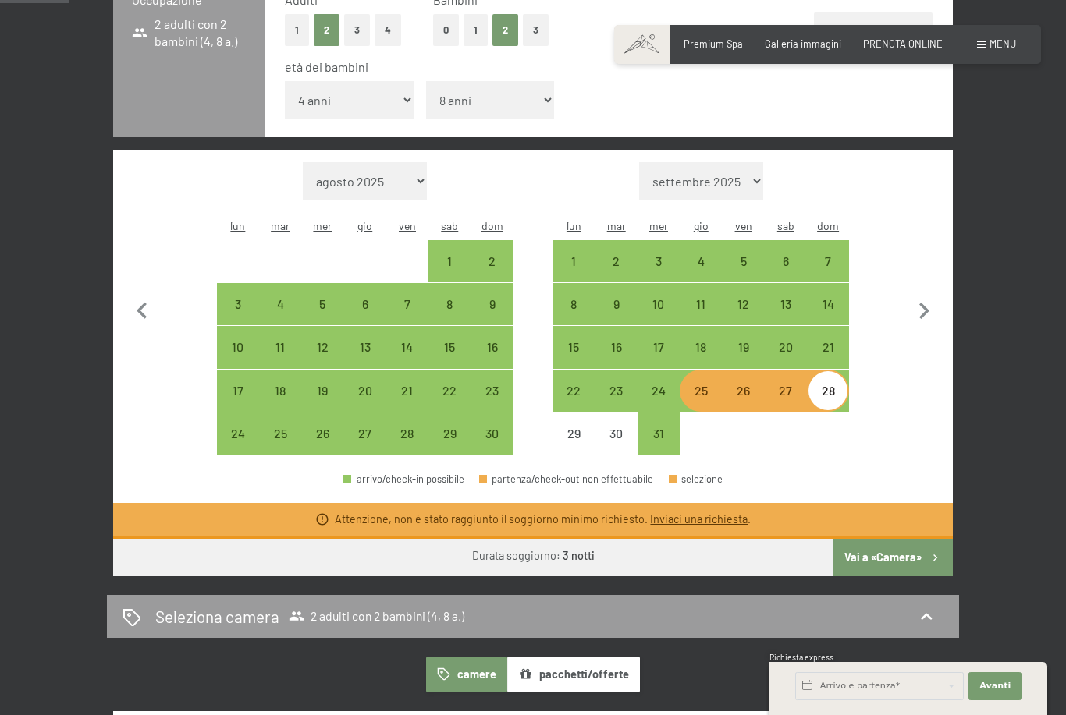
click at [828, 422] on div at bounding box center [828, 434] width 42 height 42
click at [700, 385] on div "25" at bounding box center [700, 404] width 39 height 39
select select "2025-11-01"
select select "2025-12-01"
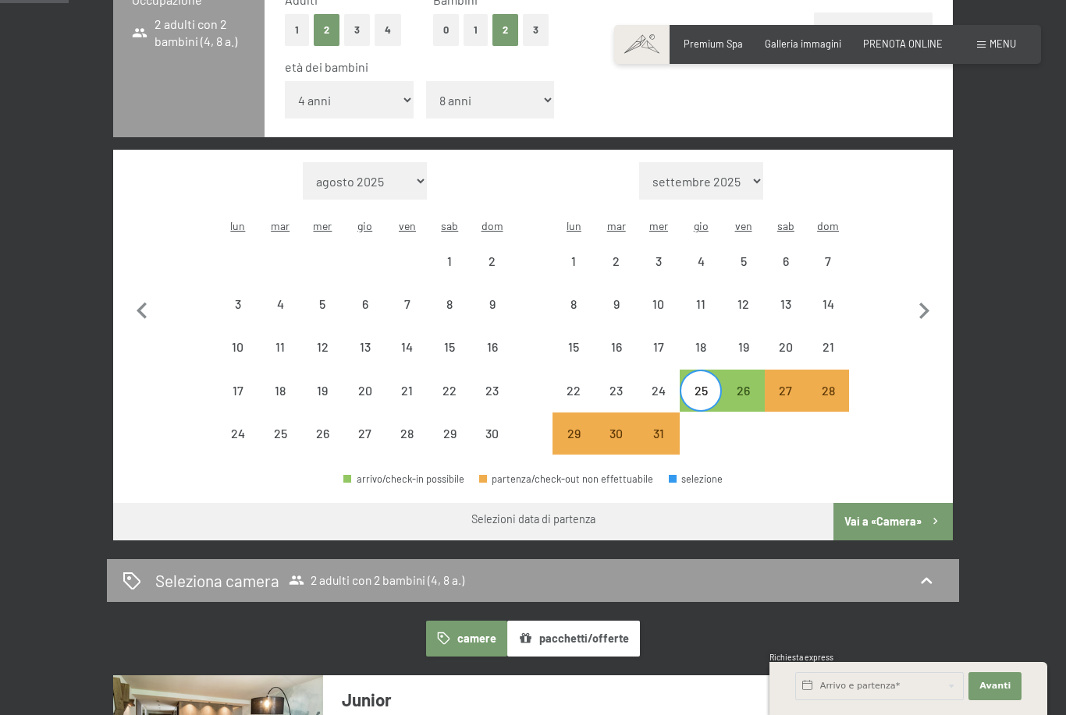
click at [666, 428] on div "31" at bounding box center [658, 447] width 39 height 39
select select "2025-11-01"
select select "2025-12-01"
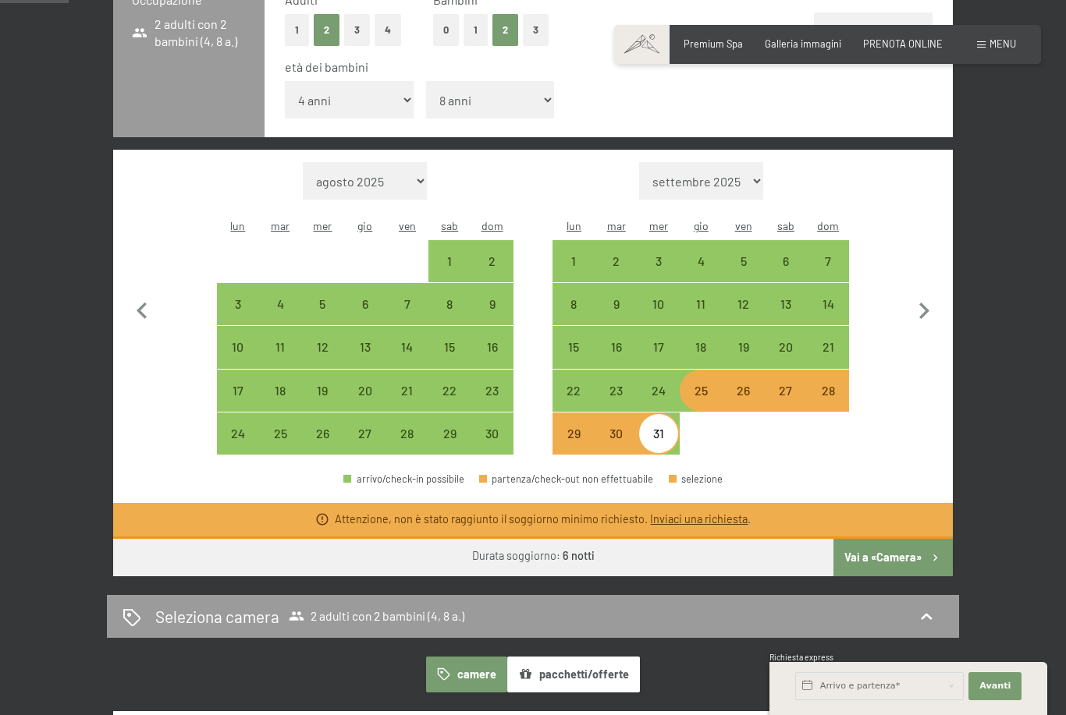
click at [784, 341] on div "20" at bounding box center [785, 360] width 39 height 39
select select "2025-11-01"
select select "2025-12-01"
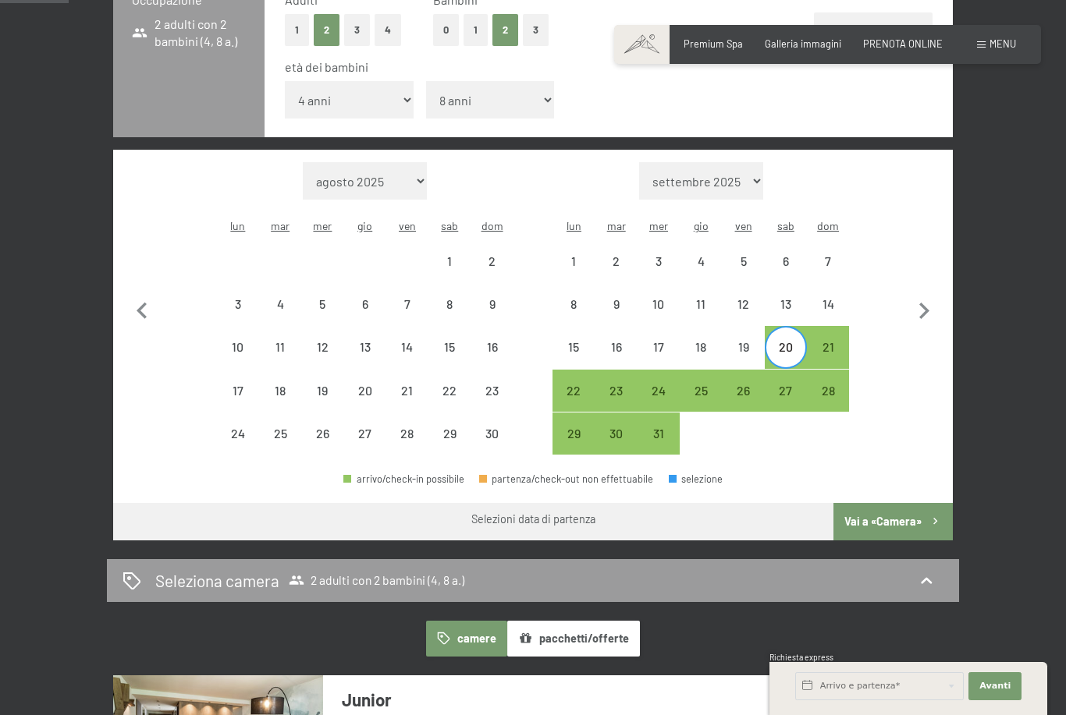
click at [619, 385] on div "23" at bounding box center [616, 404] width 39 height 39
select select "2025-11-01"
select select "2025-12-01"
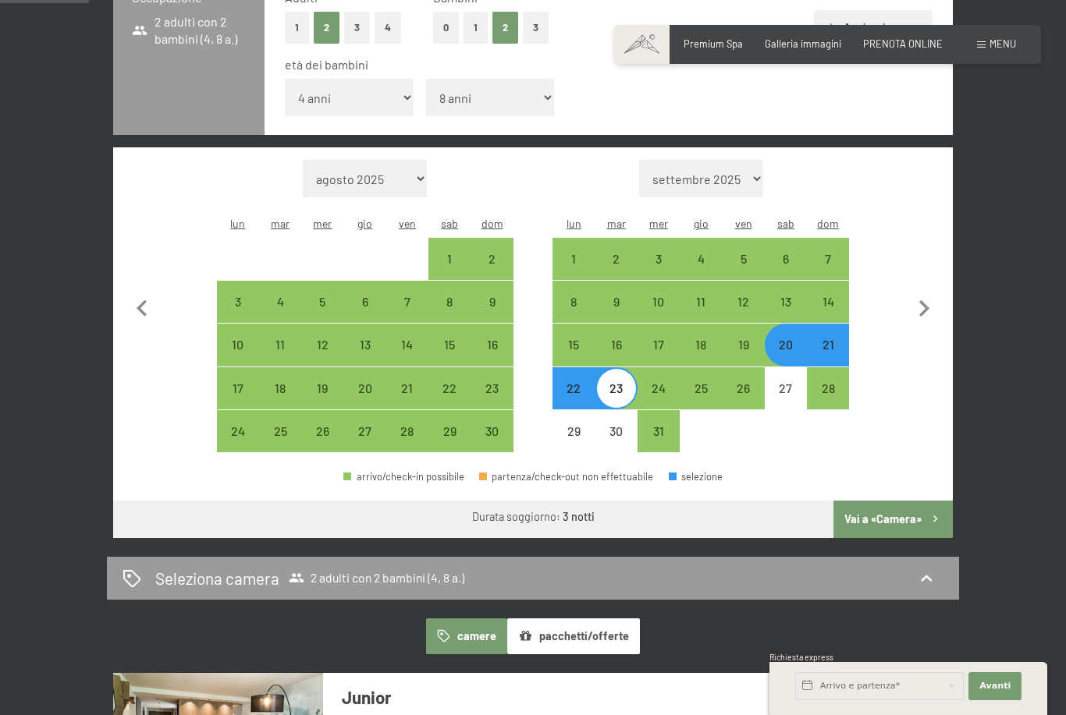
scroll to position [383, 0]
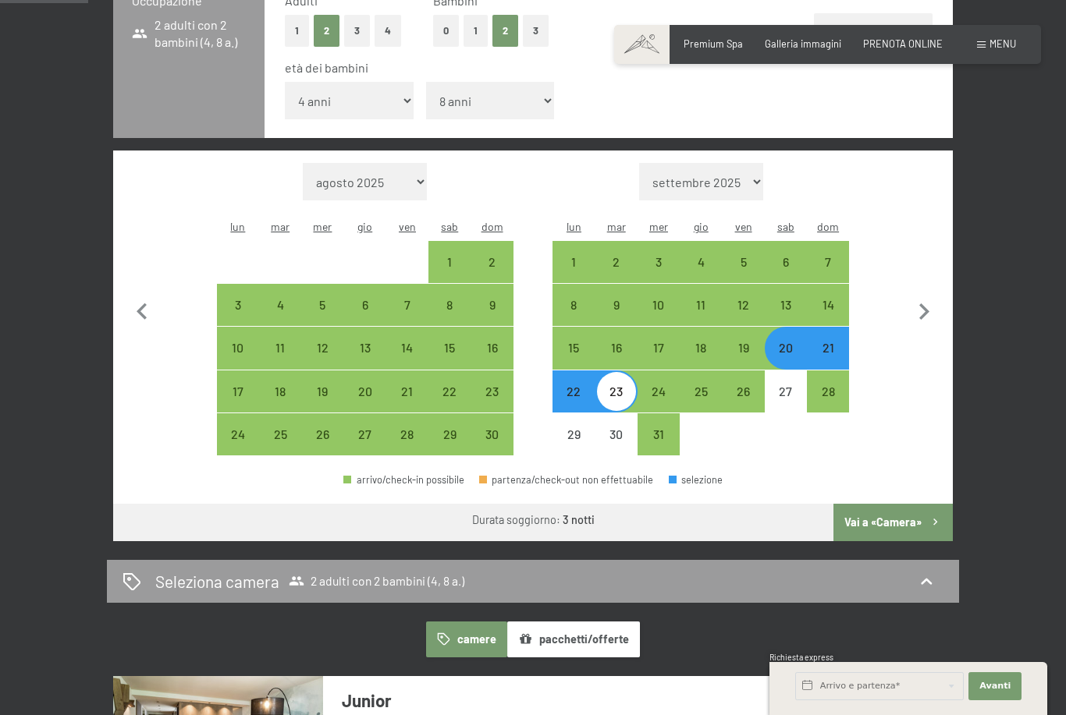
click at [563, 342] on div "15" at bounding box center [573, 361] width 39 height 39
select select "2025-11-01"
select select "2025-12-01"
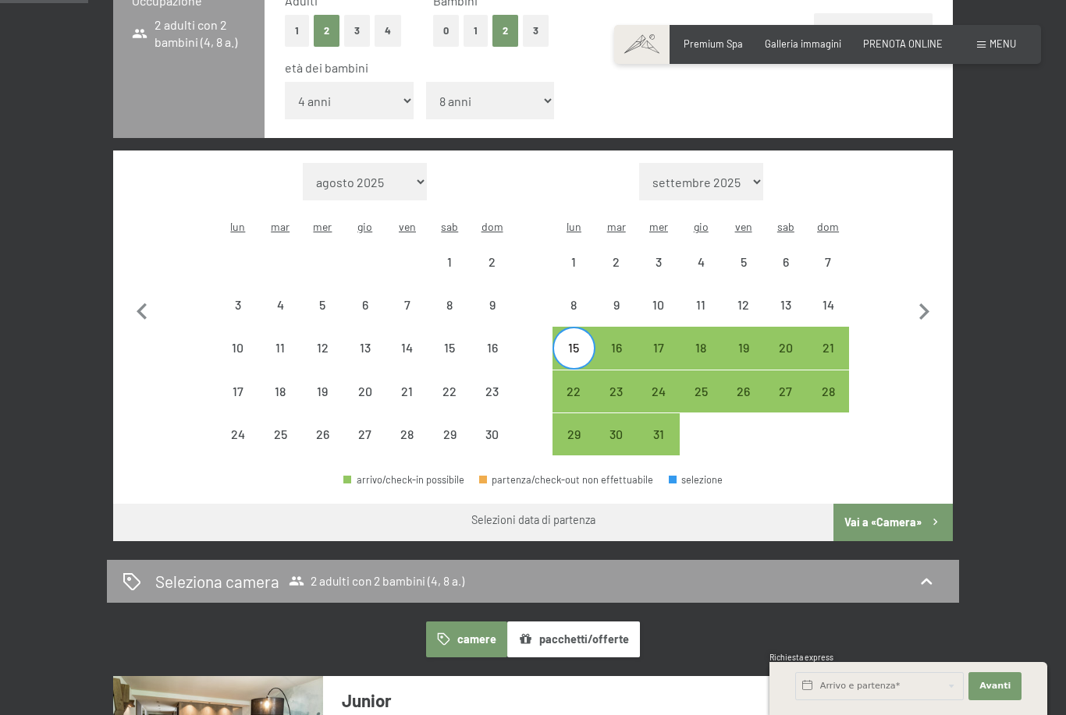
click at [896, 222] on div "Mese/anno agosto 2025 settembre 2025 ottobre 2025 novembre 2025 dicembre 2025 g…" at bounding box center [532, 309] width 789 height 293
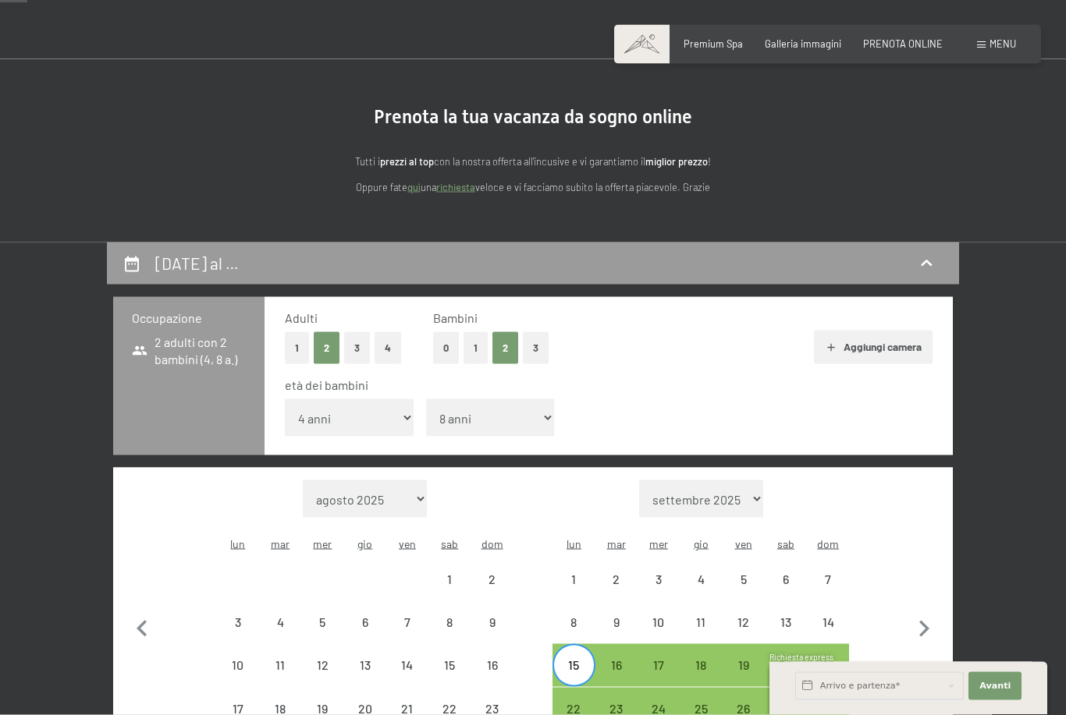
scroll to position [0, 0]
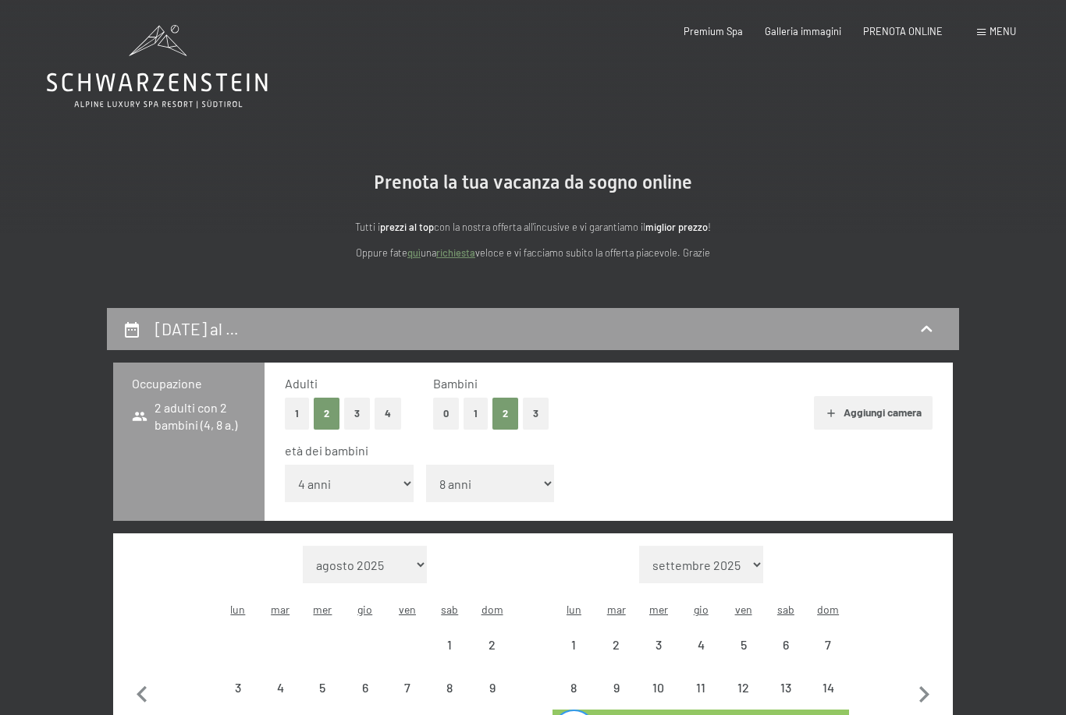
select select "2025-12-01"
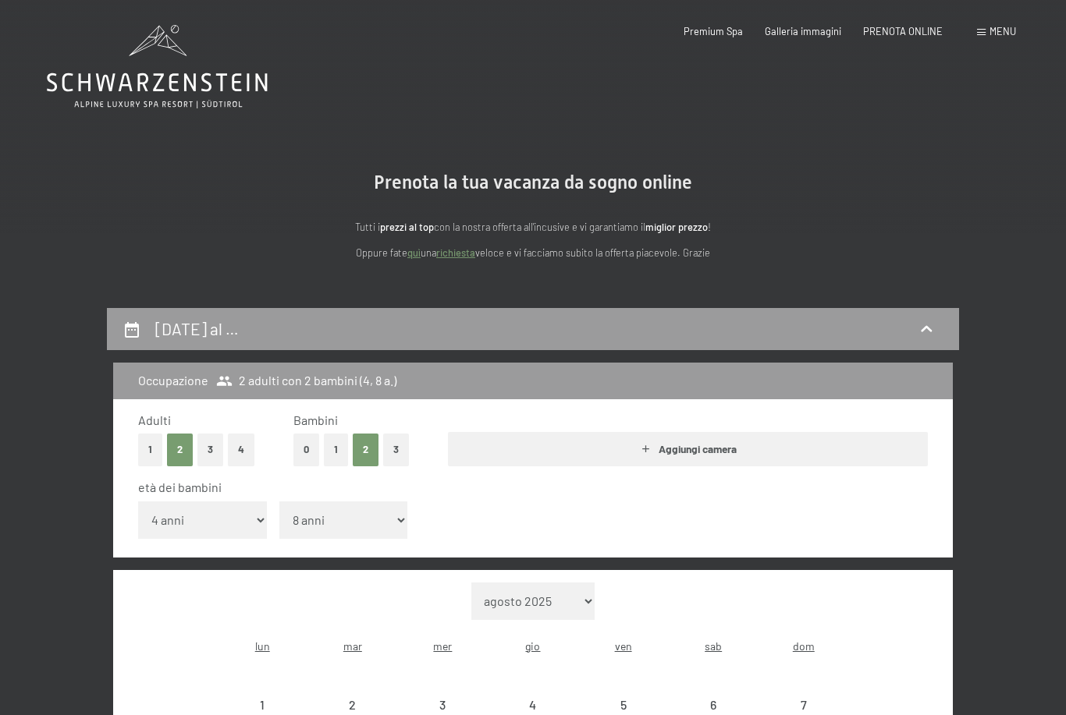
select select "2026-01-01"
select select "2025-12-01"
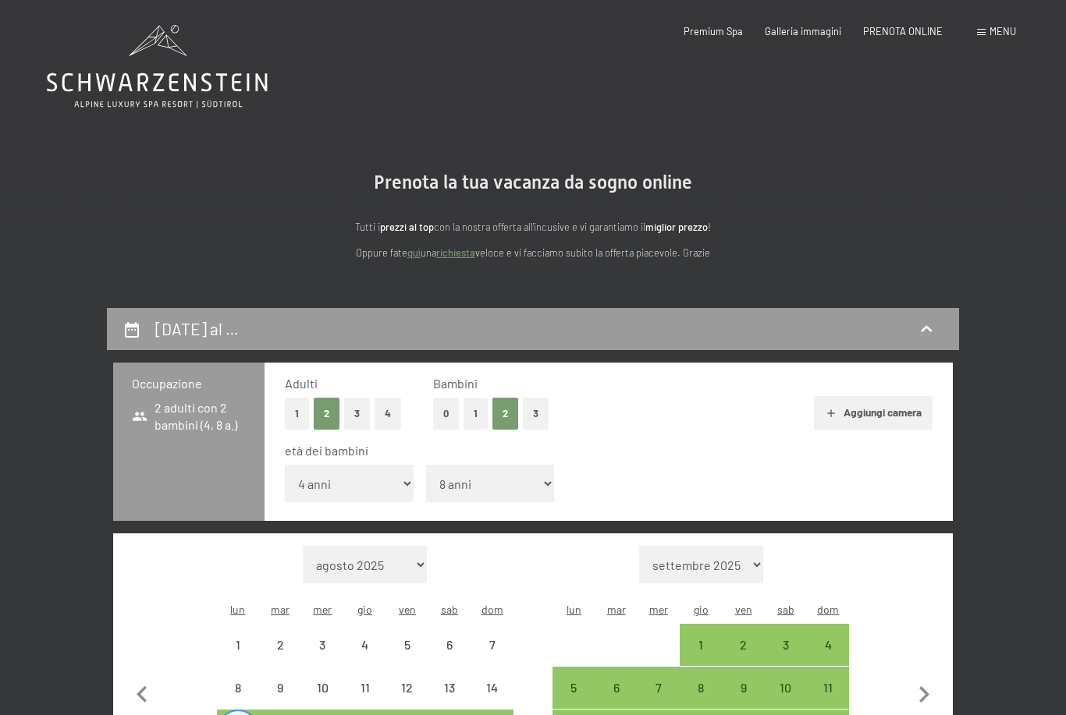
select select "2025-12-01"
select select "2026-01-01"
